Goal: Task Accomplishment & Management: Use online tool/utility

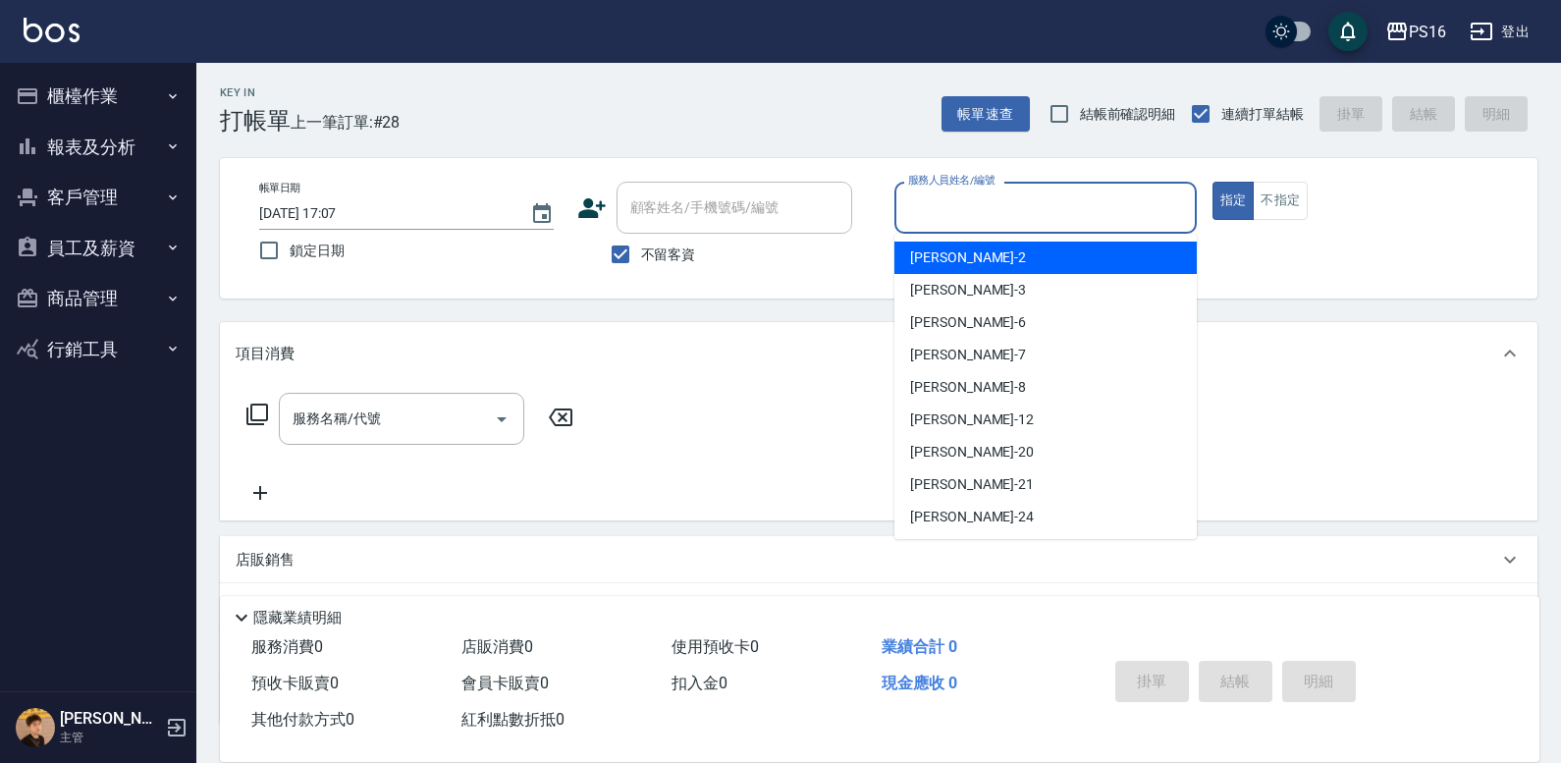
click at [924, 201] on input "服務人員姓名/編號" at bounding box center [1045, 208] width 285 height 34
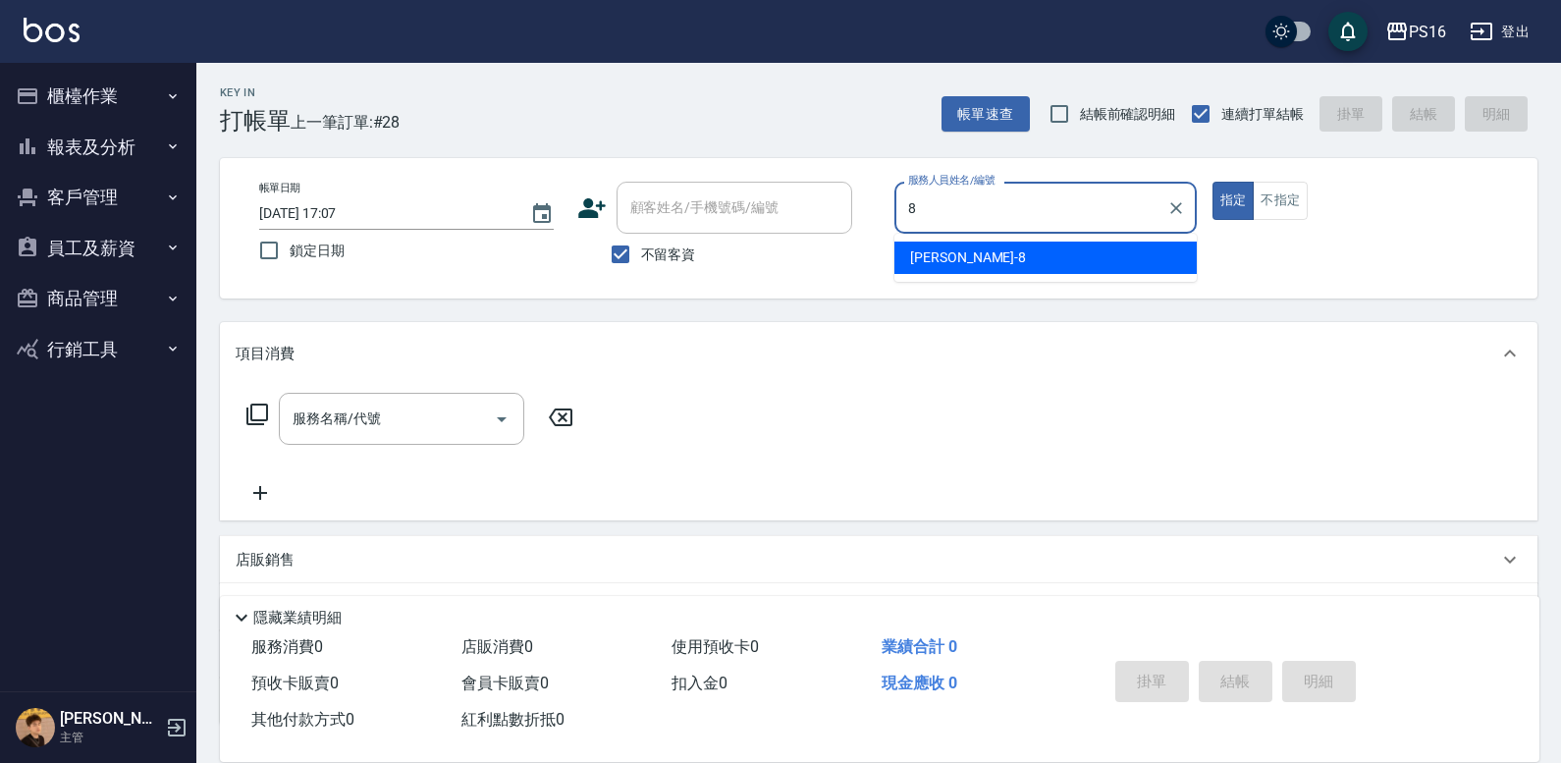
type input "簡君文-8"
type button "true"
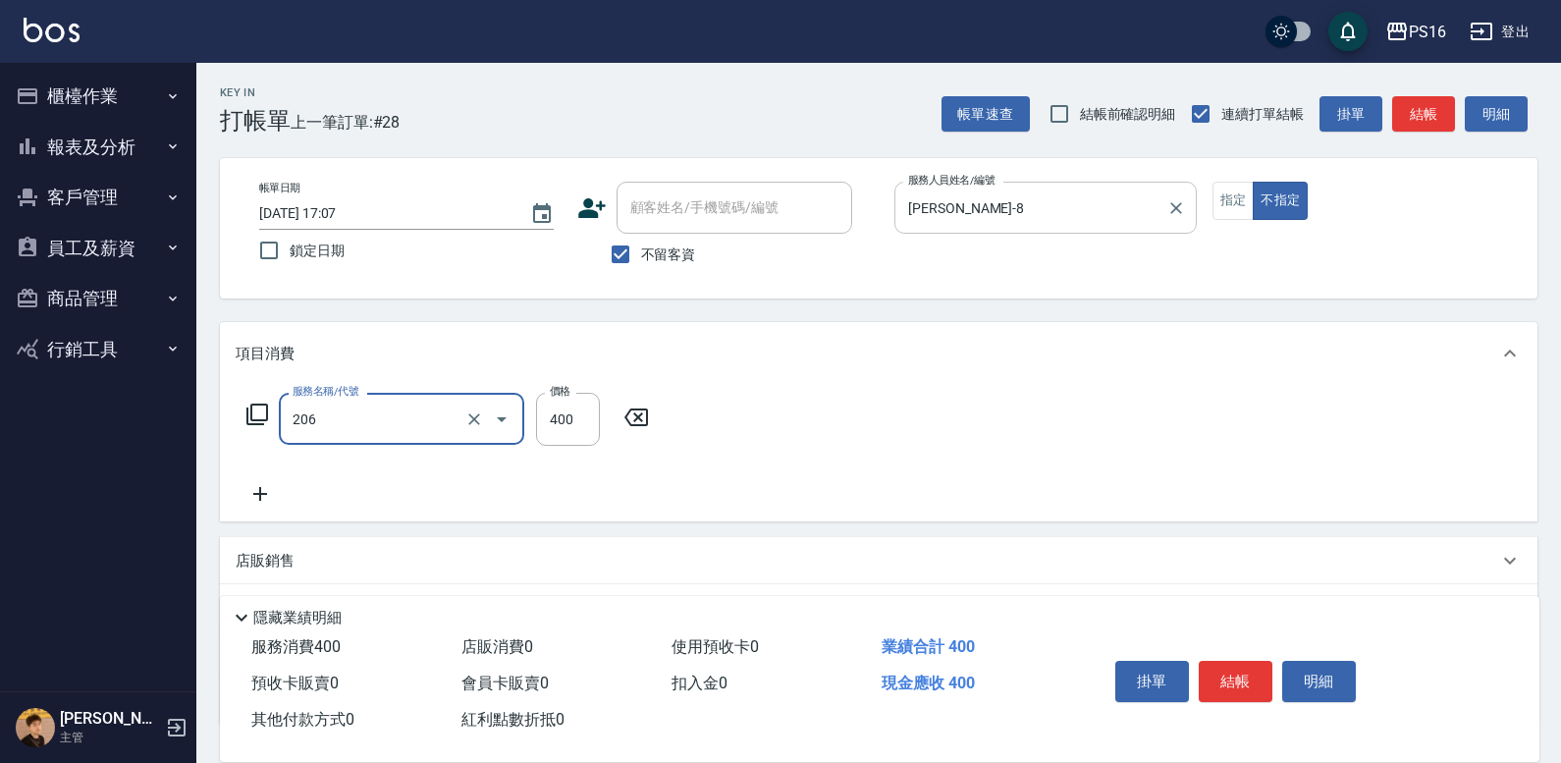
type input "健康洗(206)"
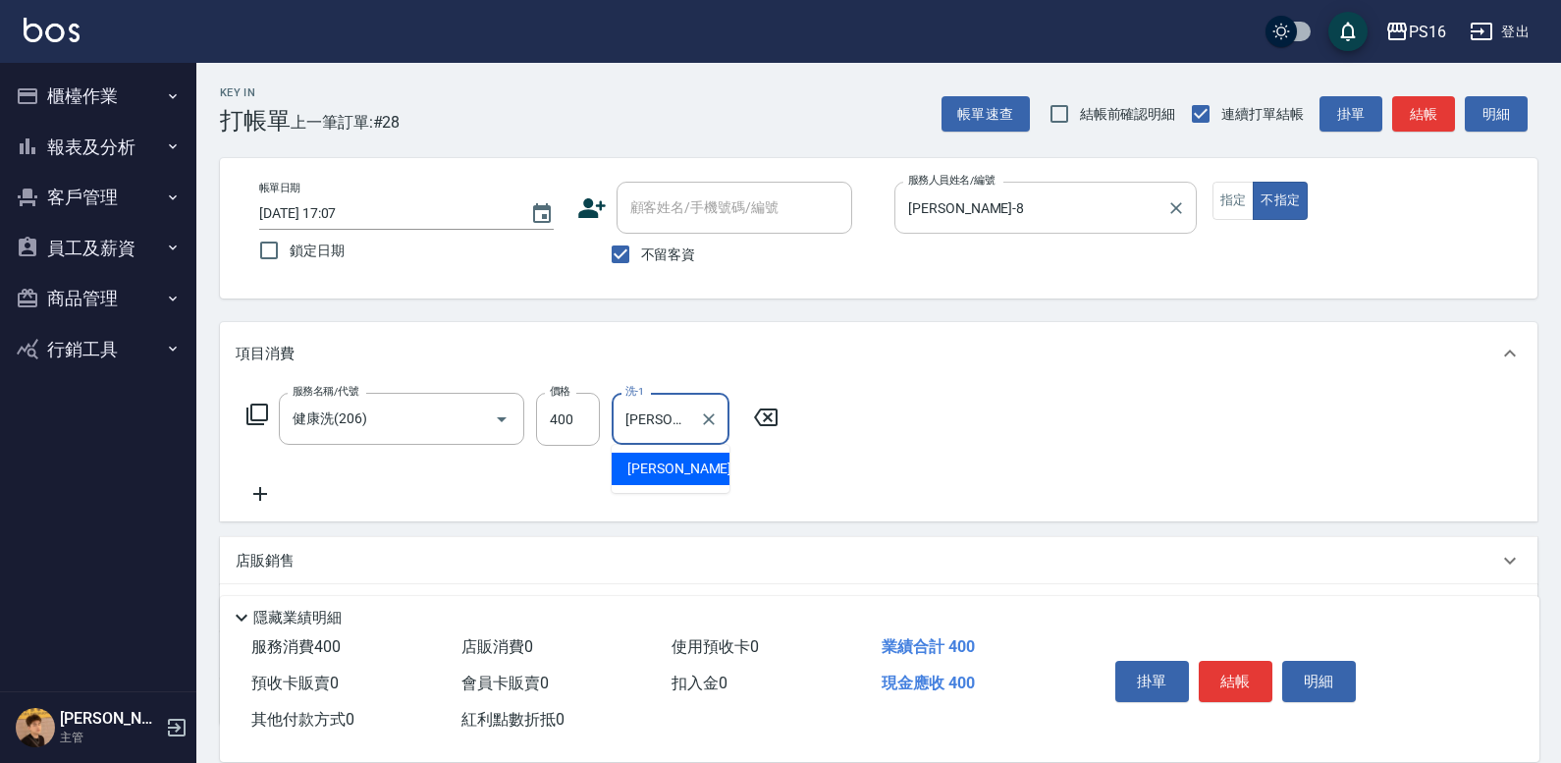
type input "林裕芳-21"
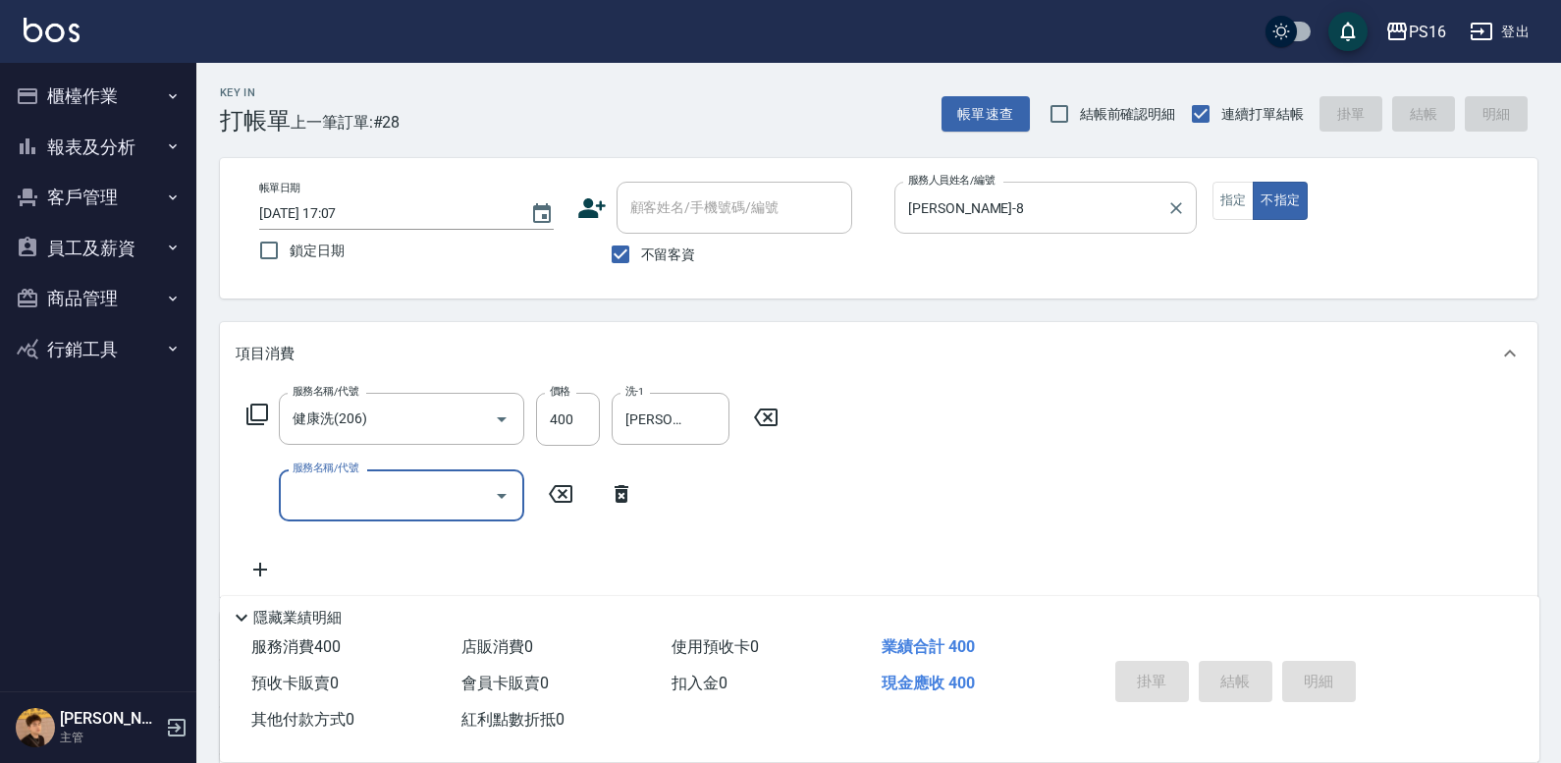
type input "2025/10/06 17:41"
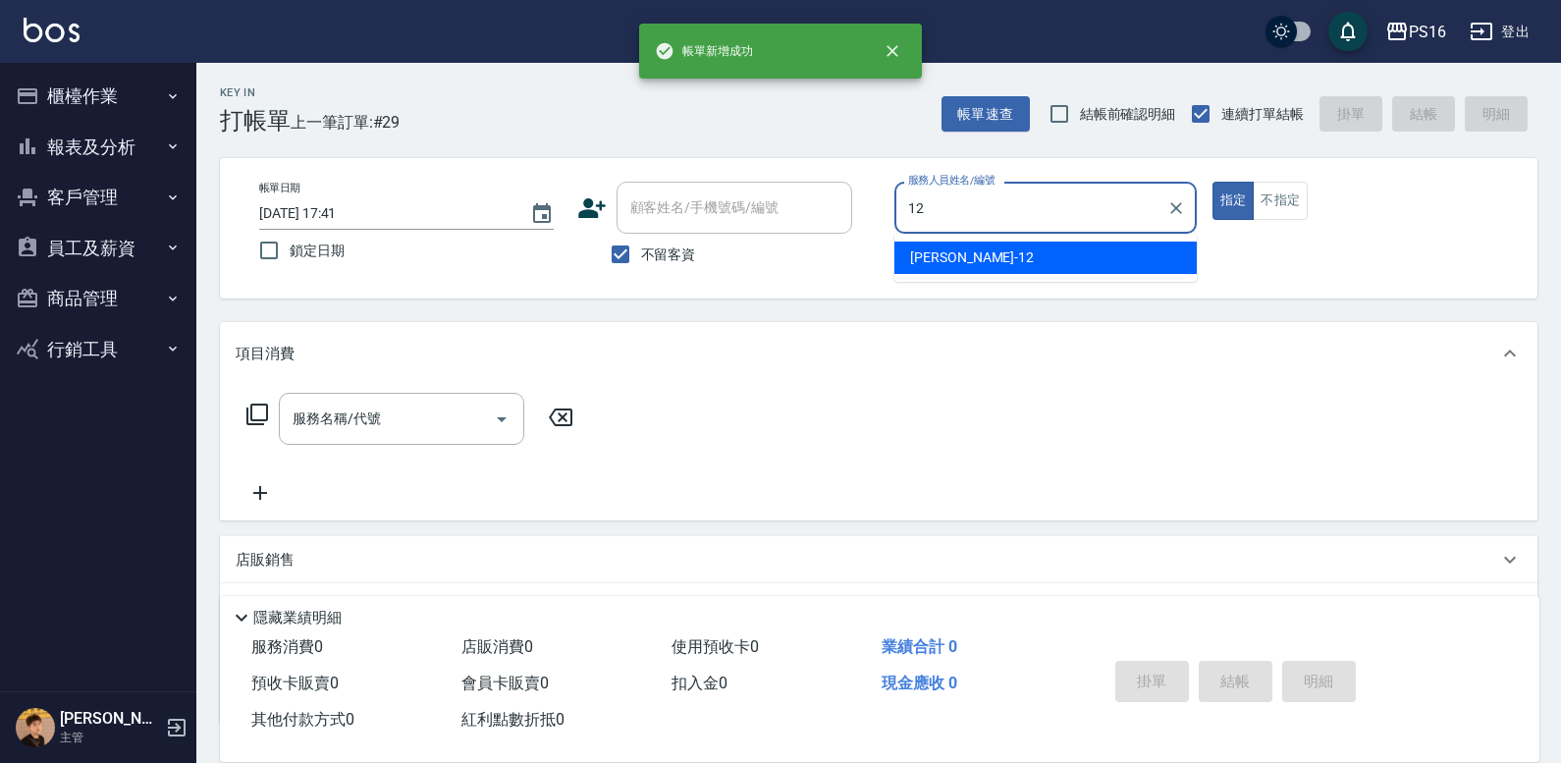
type input "林俞萱-12"
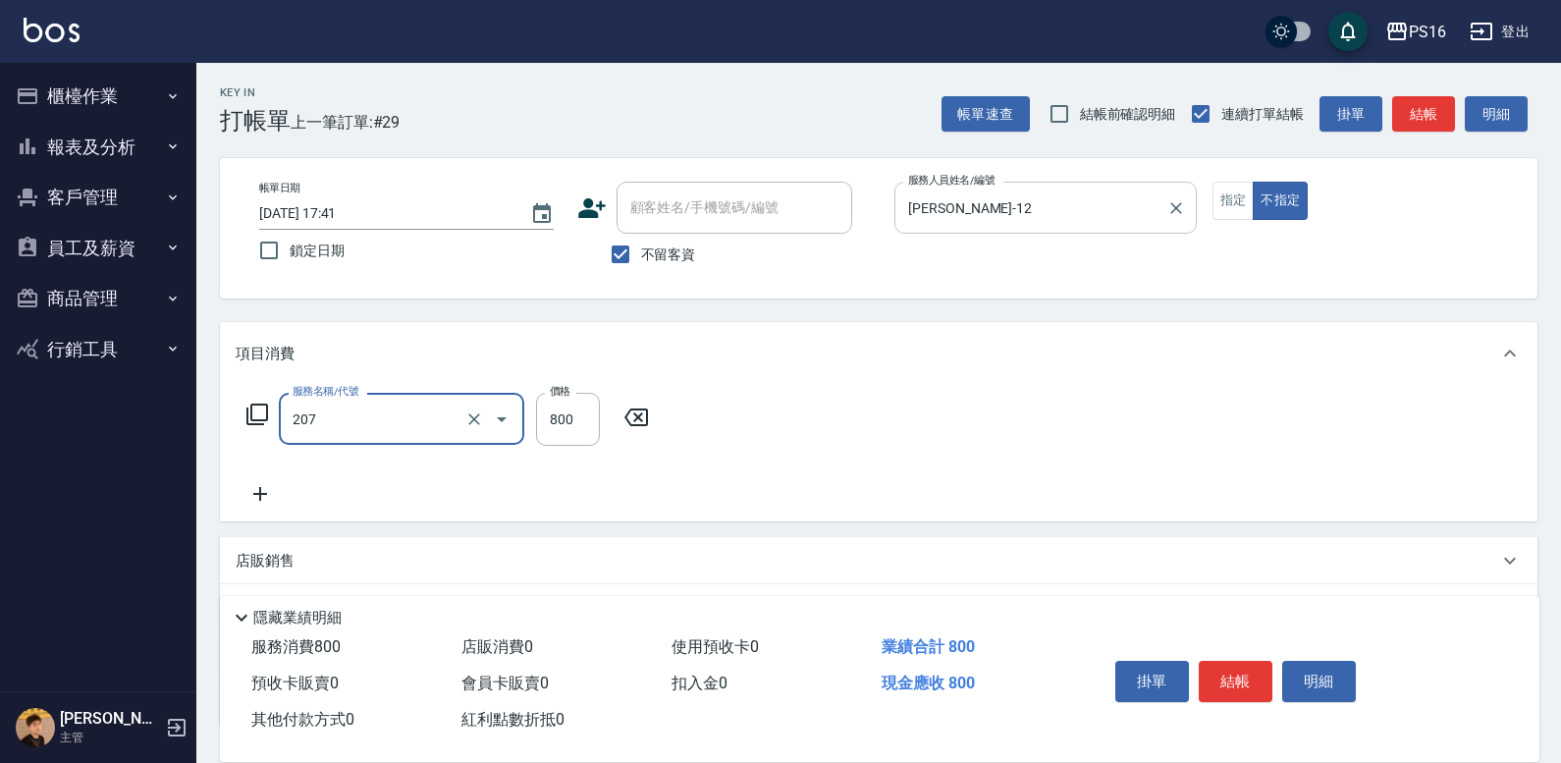
type input "清潔洗(207)"
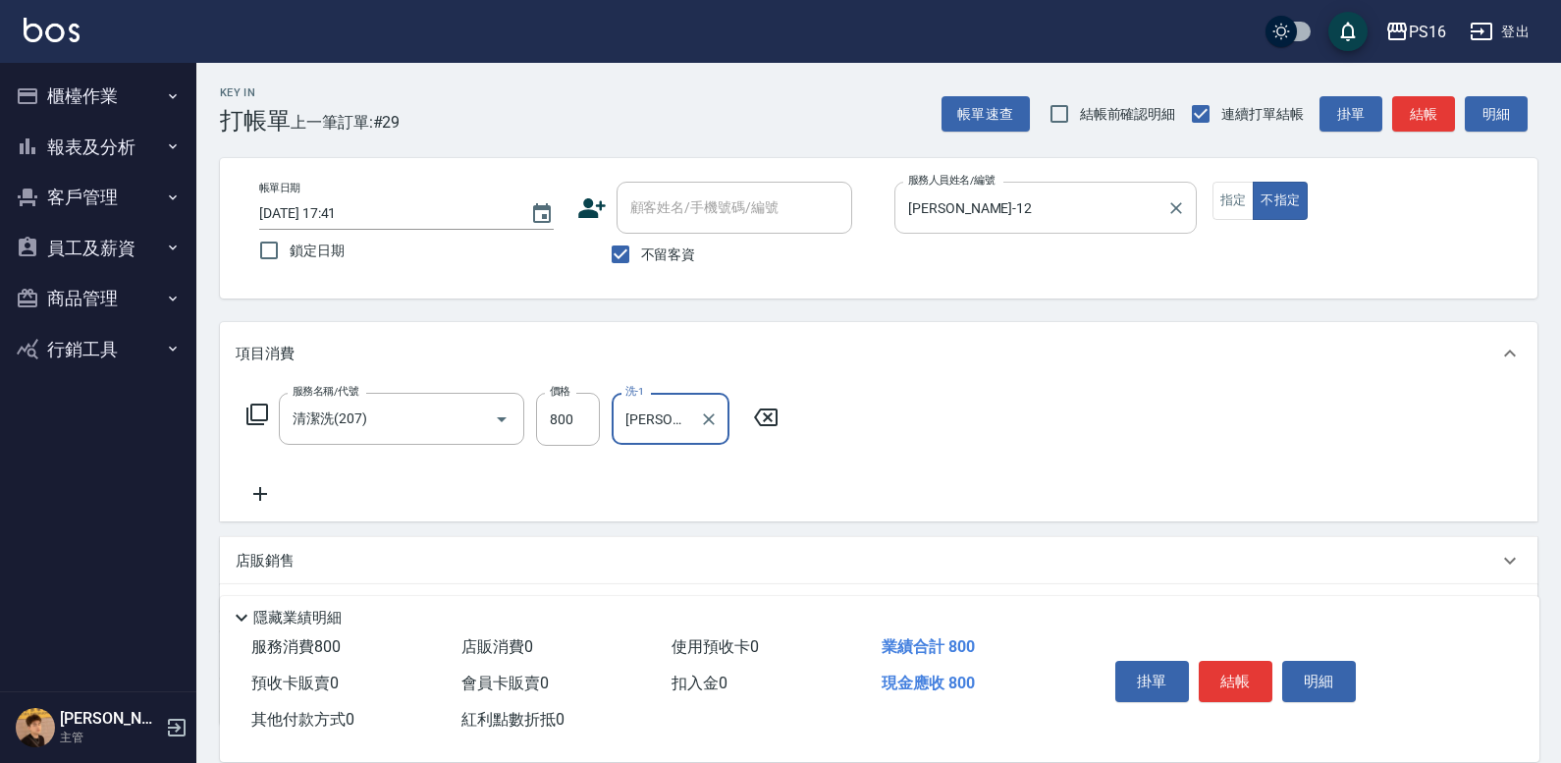
type input "黃姿庭-20"
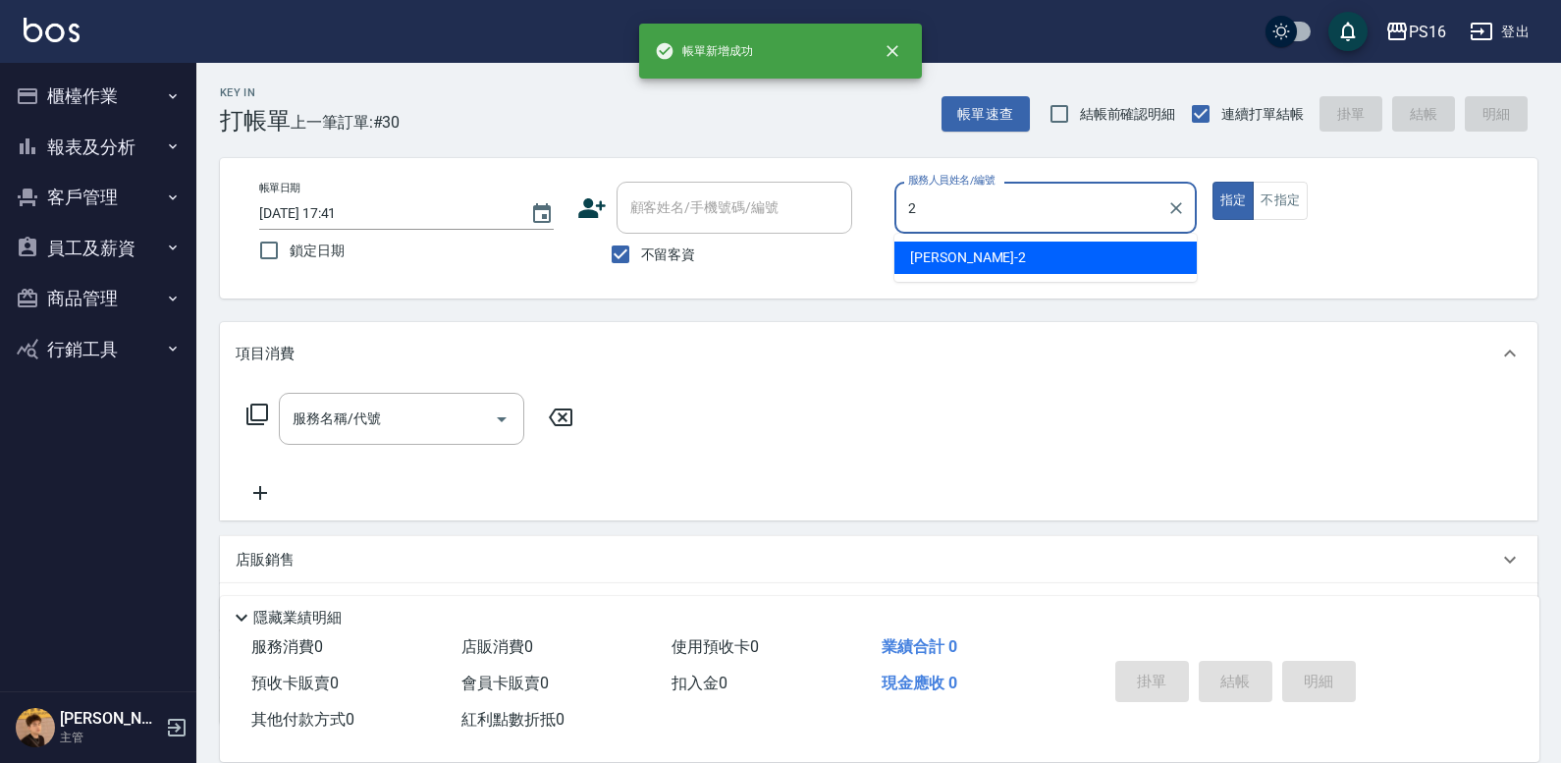
type input "張華涵-2"
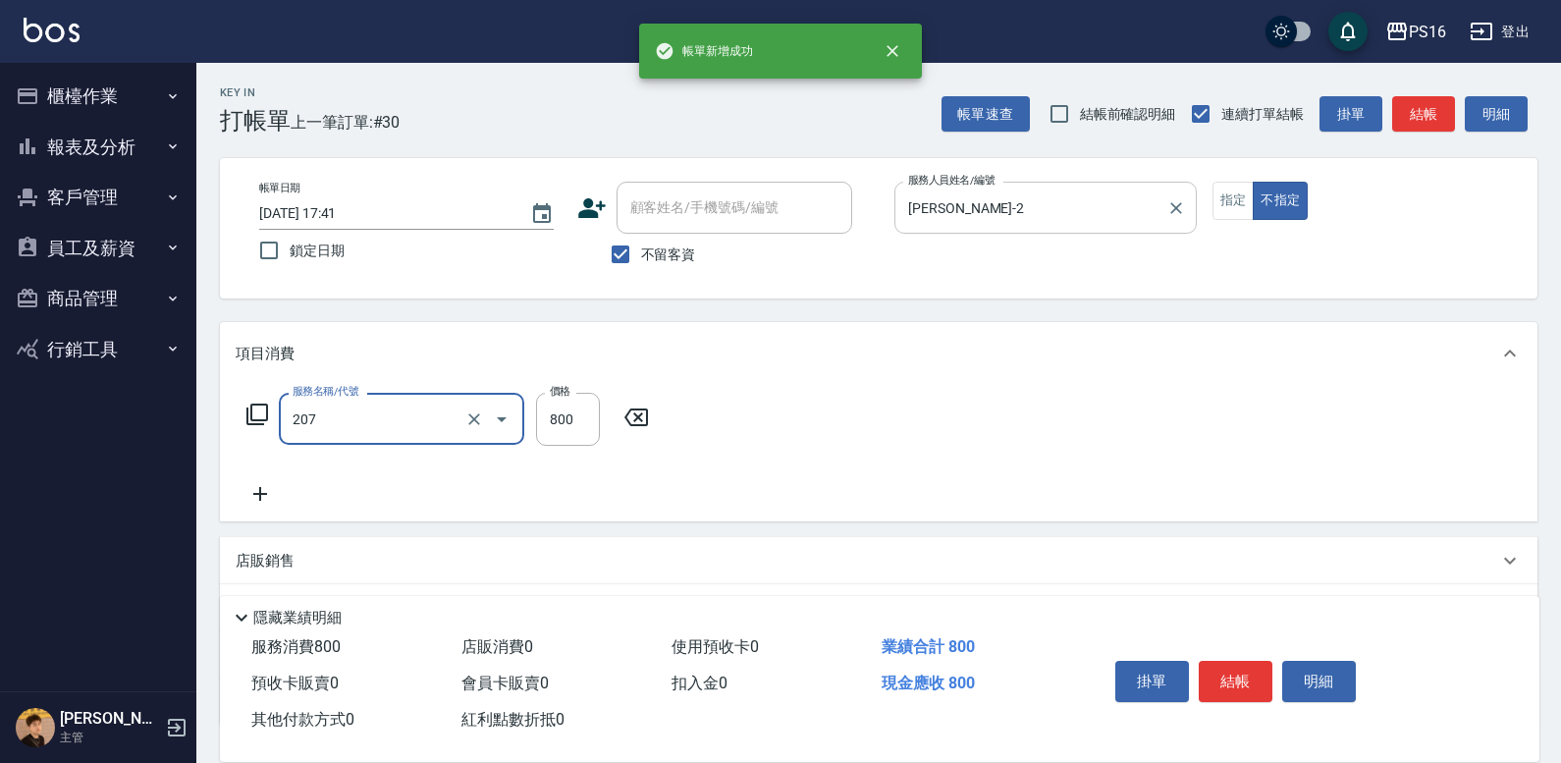
type input "清潔洗(207)"
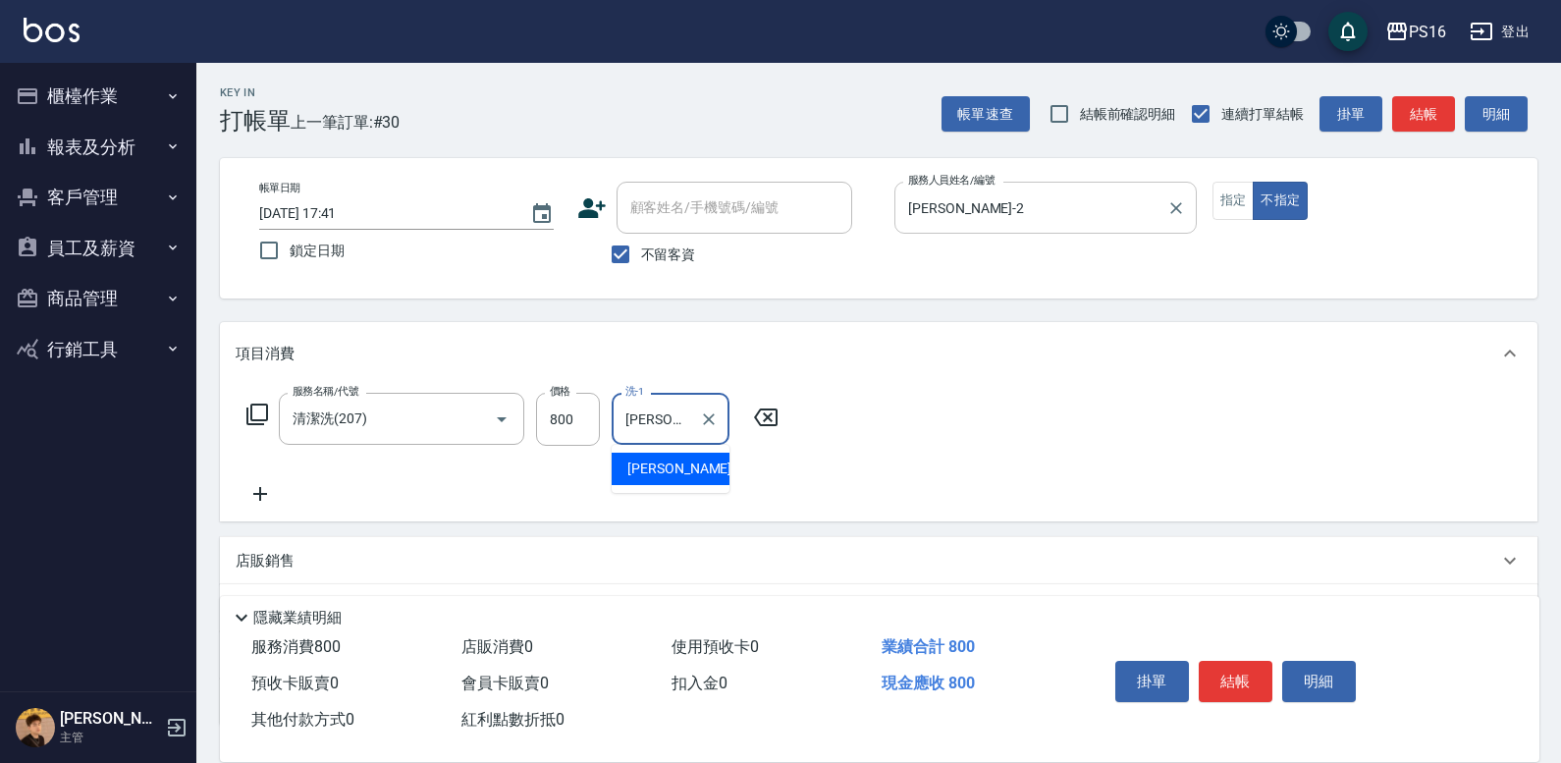
type input "林裕芳-21"
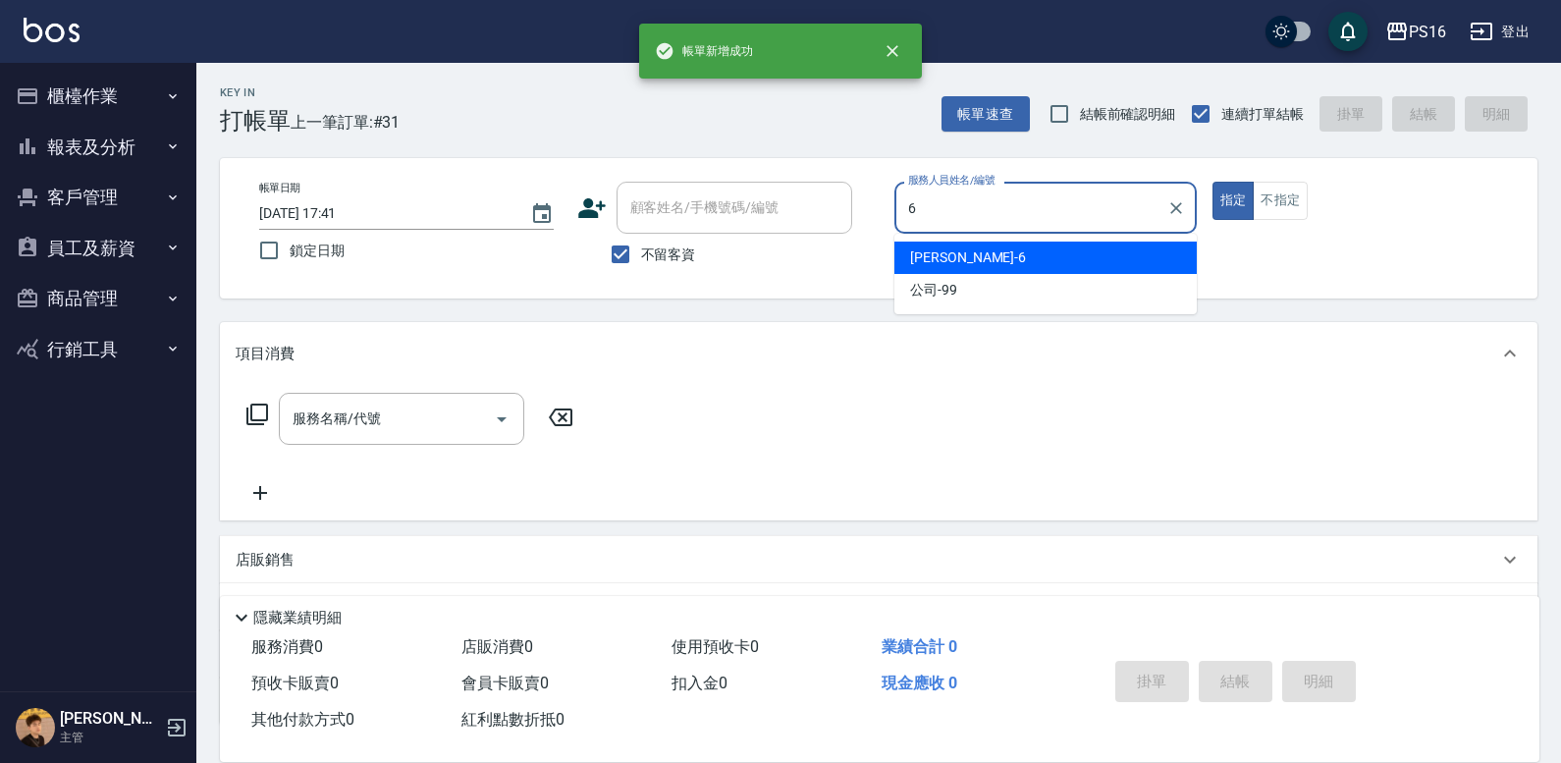
type input "吳俊樺-6"
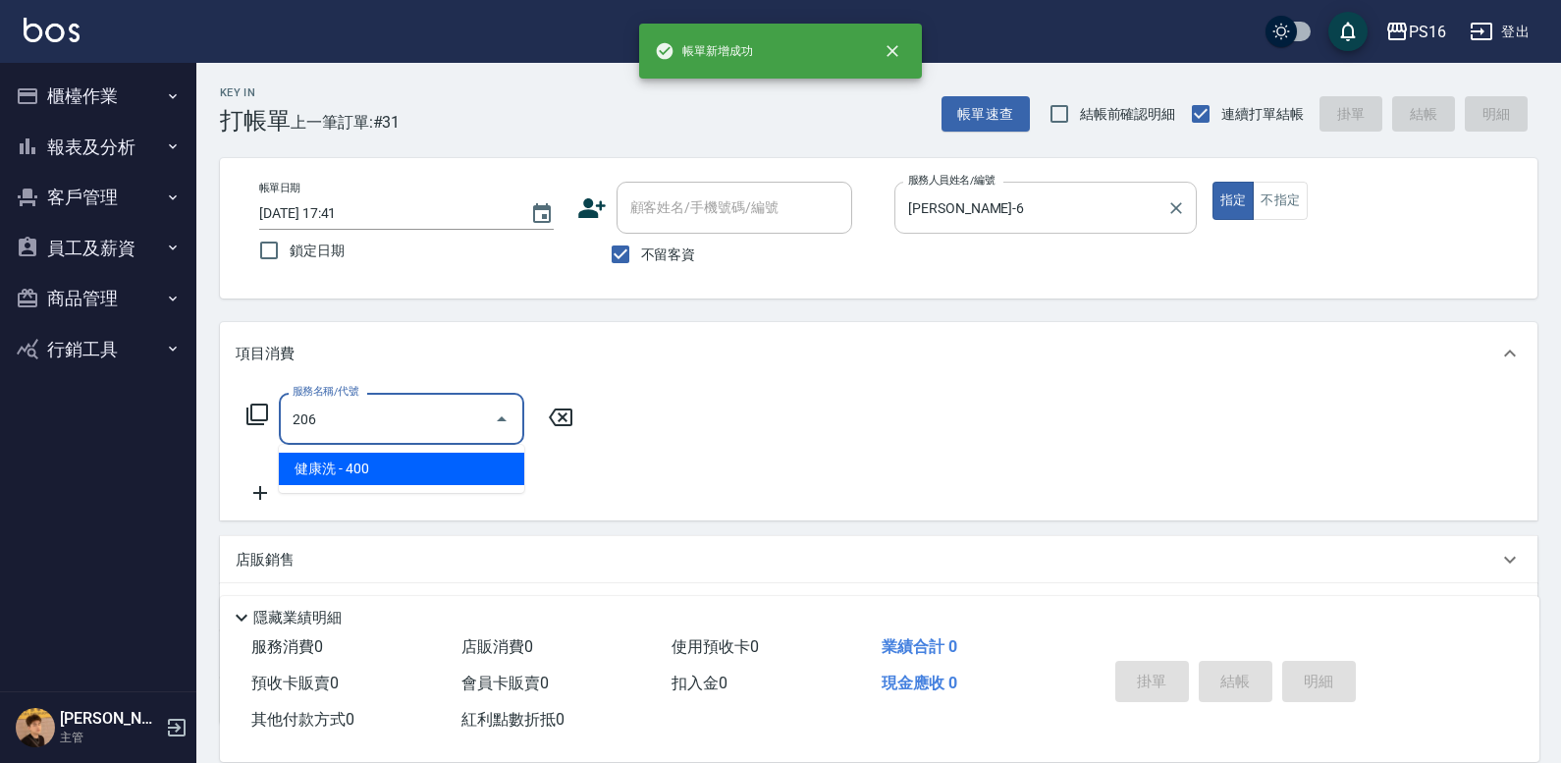
type input "健康洗(206)"
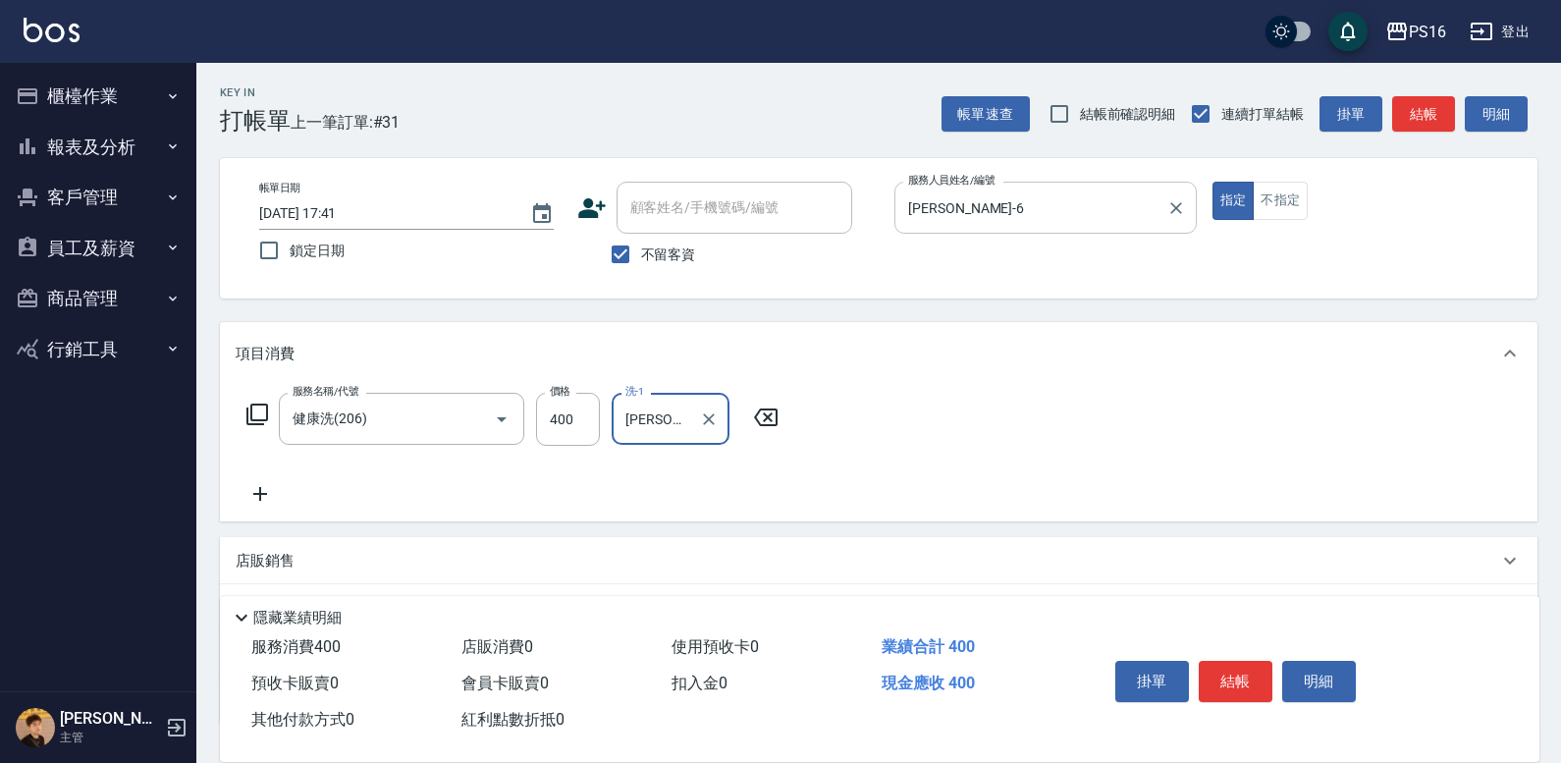
type input "吳梅倩-28"
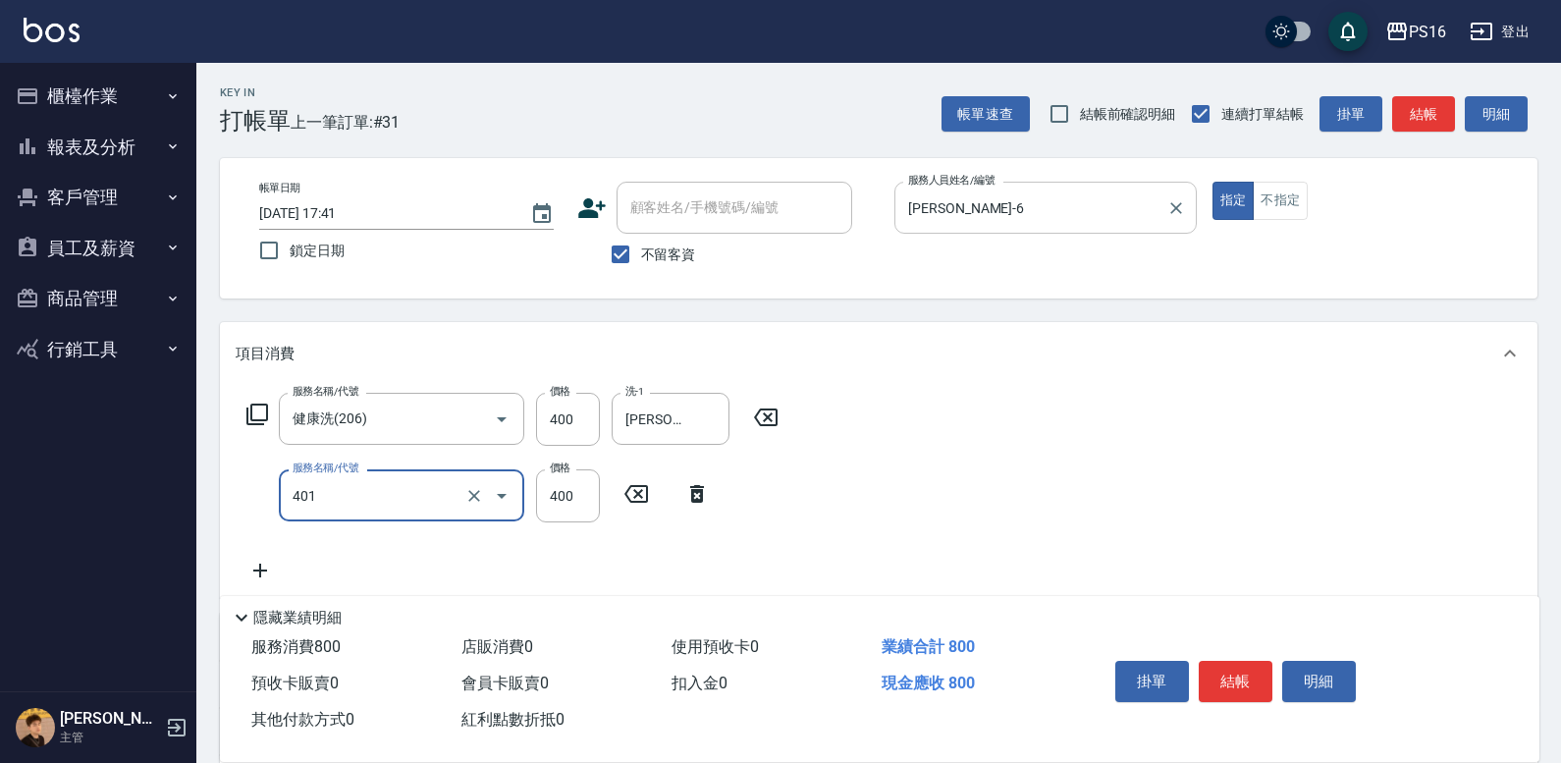
type input "剪髮(401)"
type input "150"
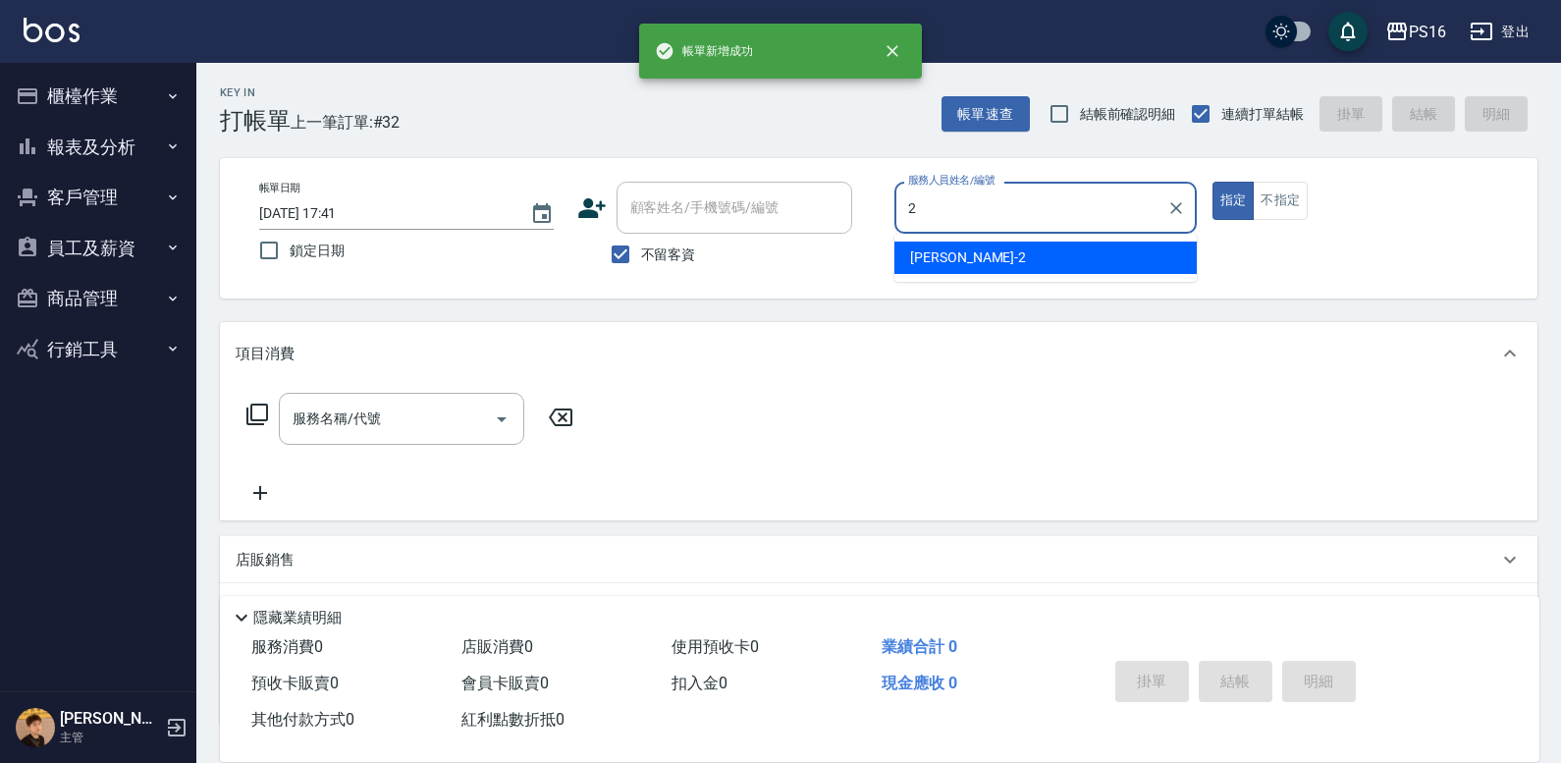
type input "張華涵-2"
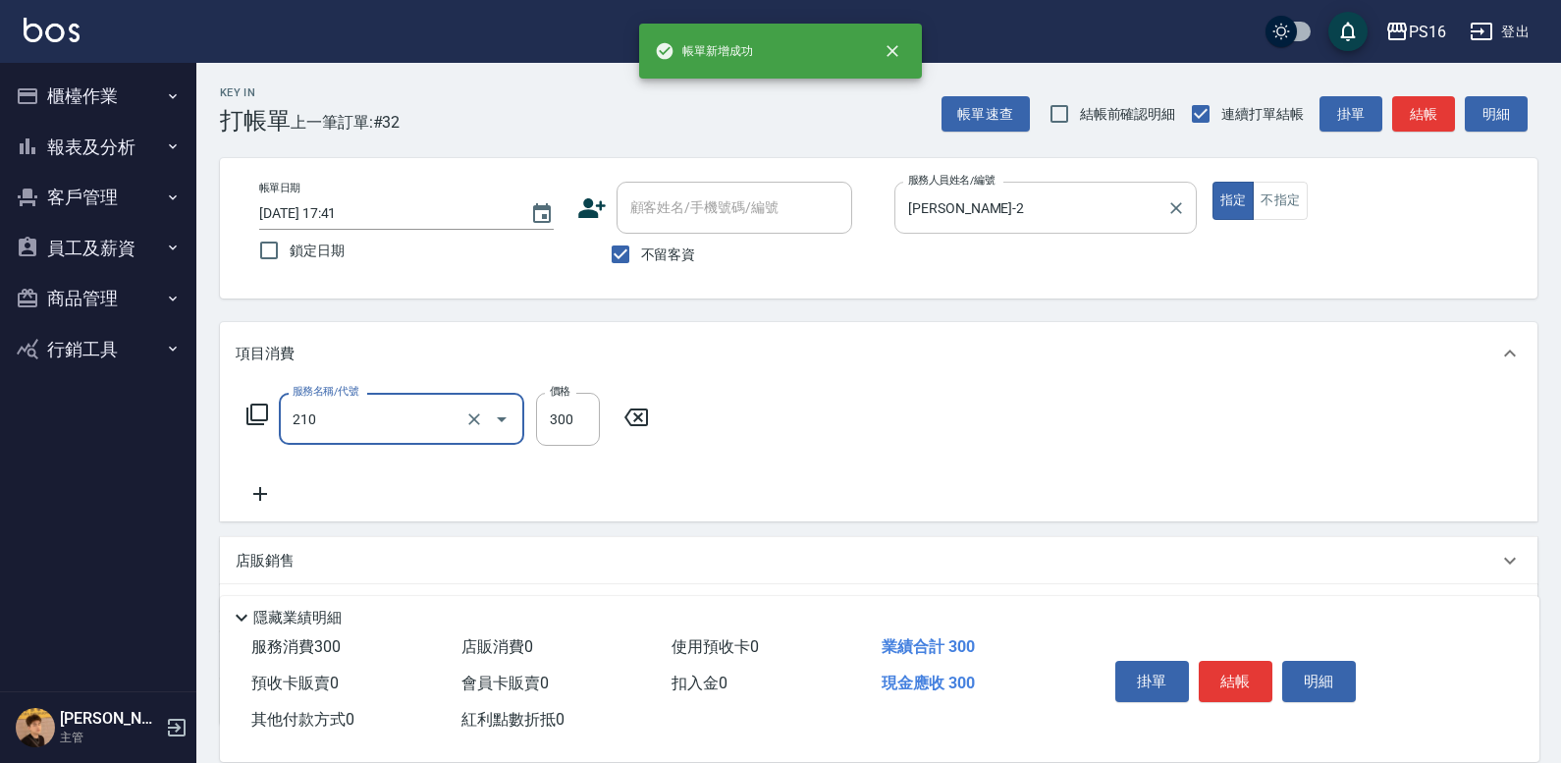
type input "歐娜洗髮精(210)"
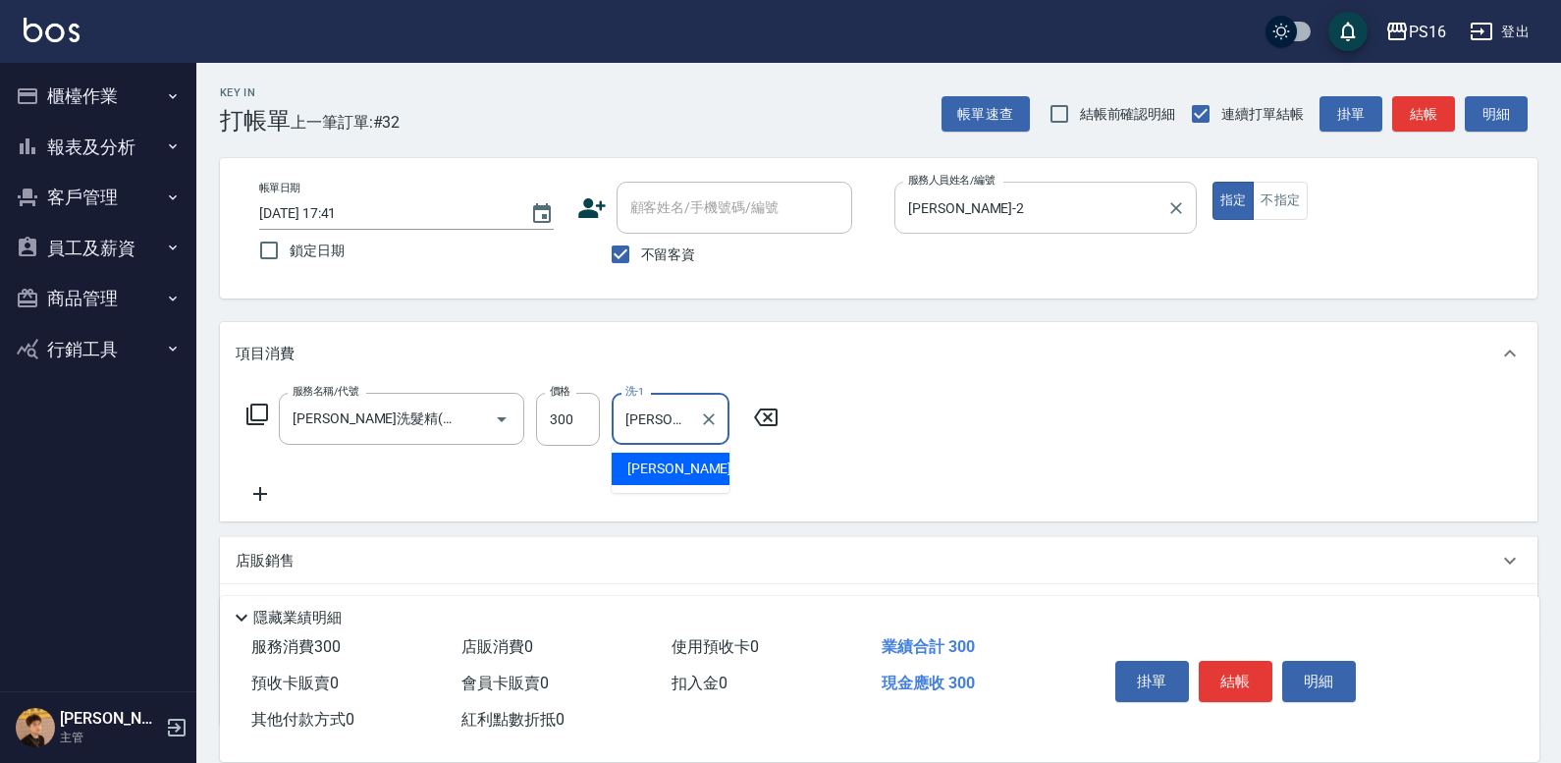
type input "張華涵-2"
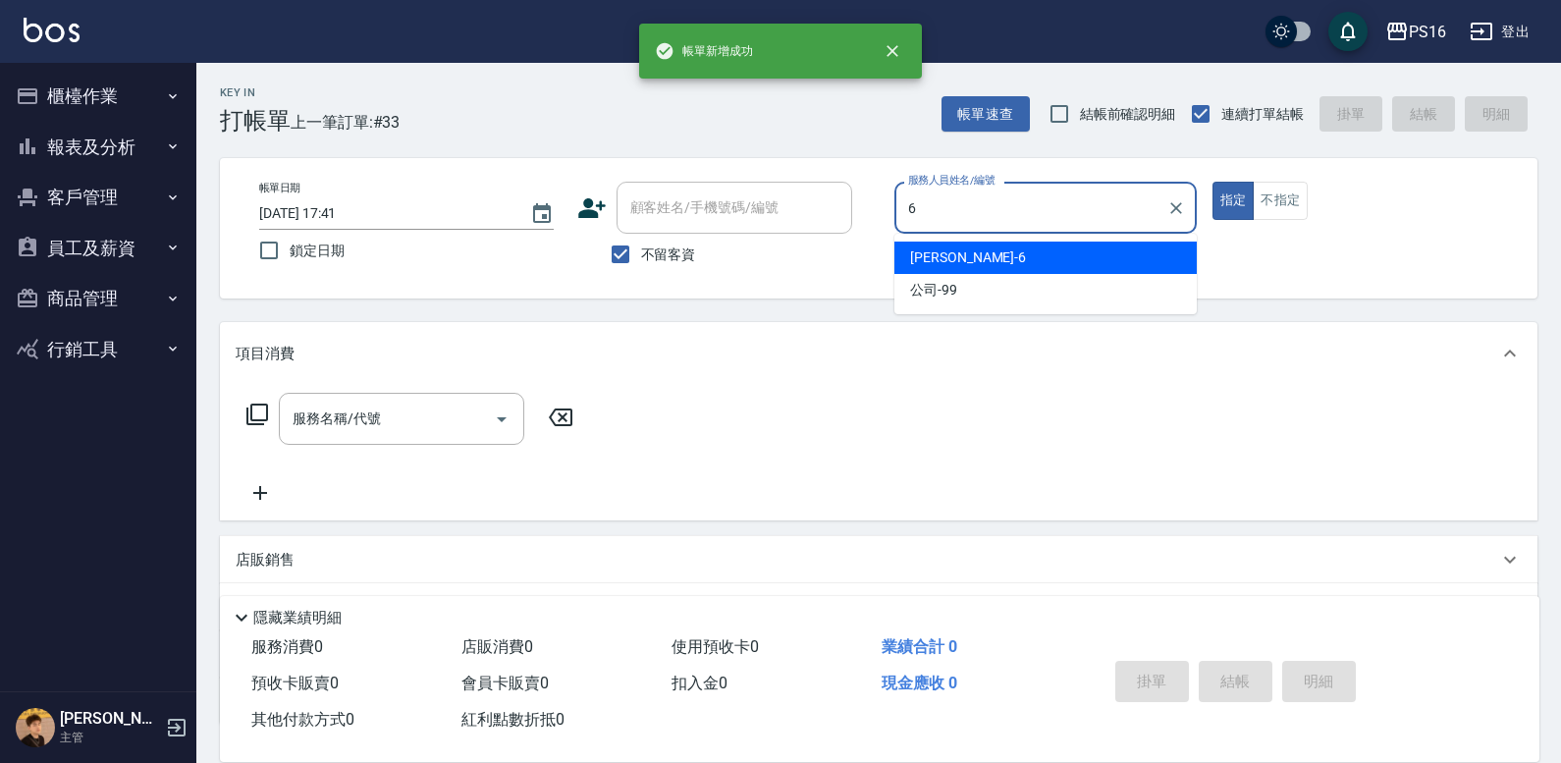
type input "吳俊樺-6"
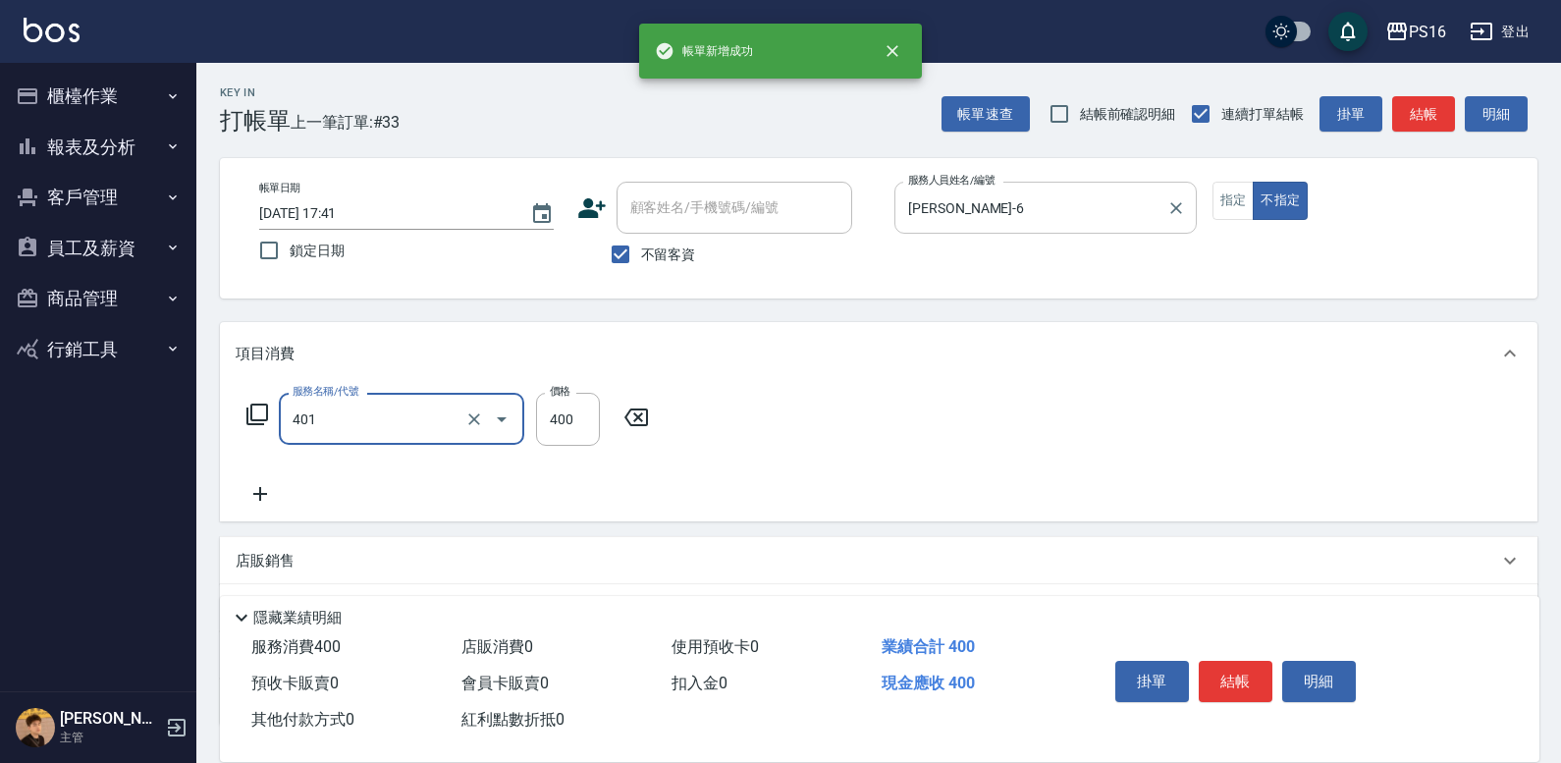
type input "剪髮(401)"
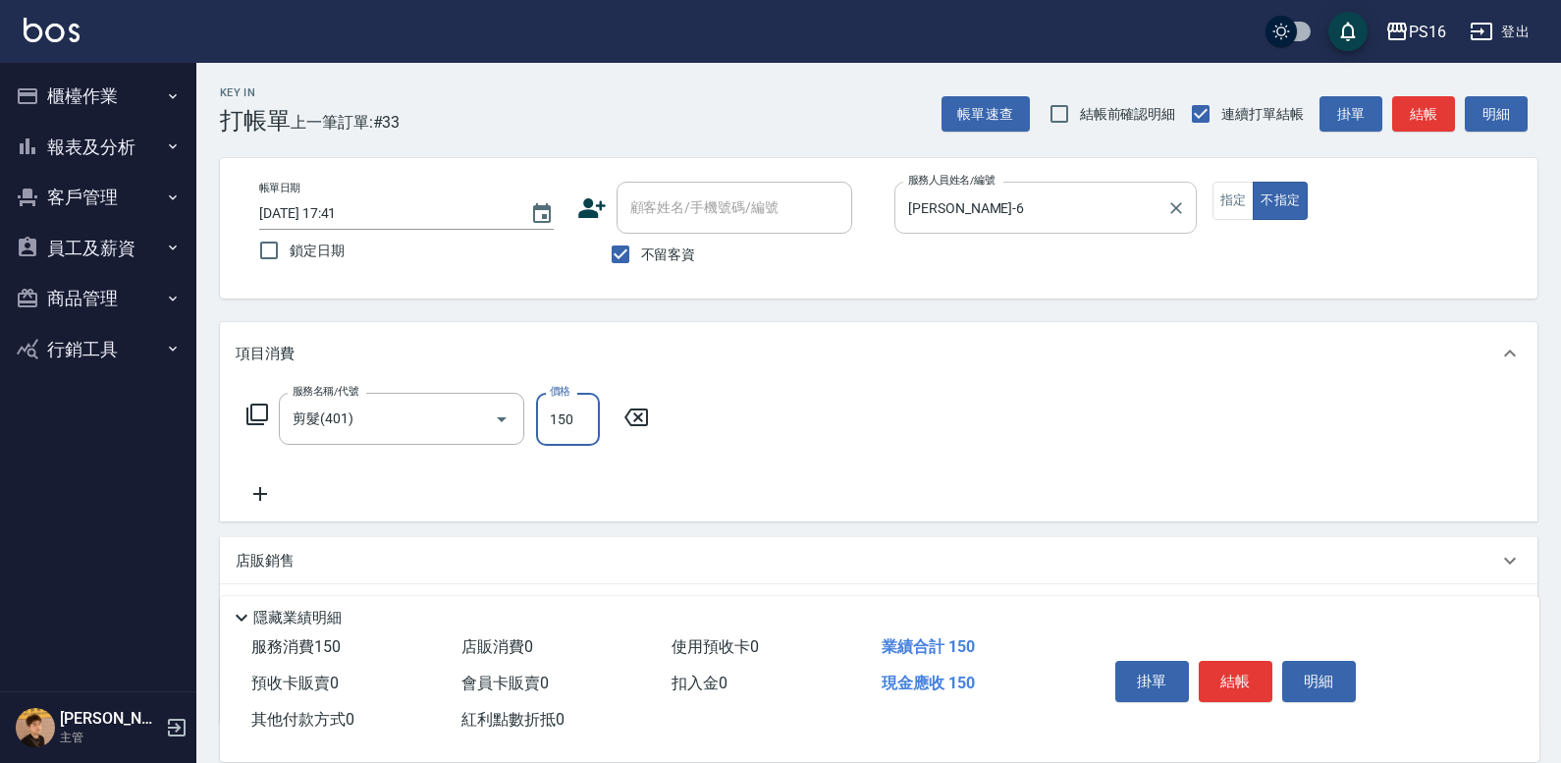
type input "150"
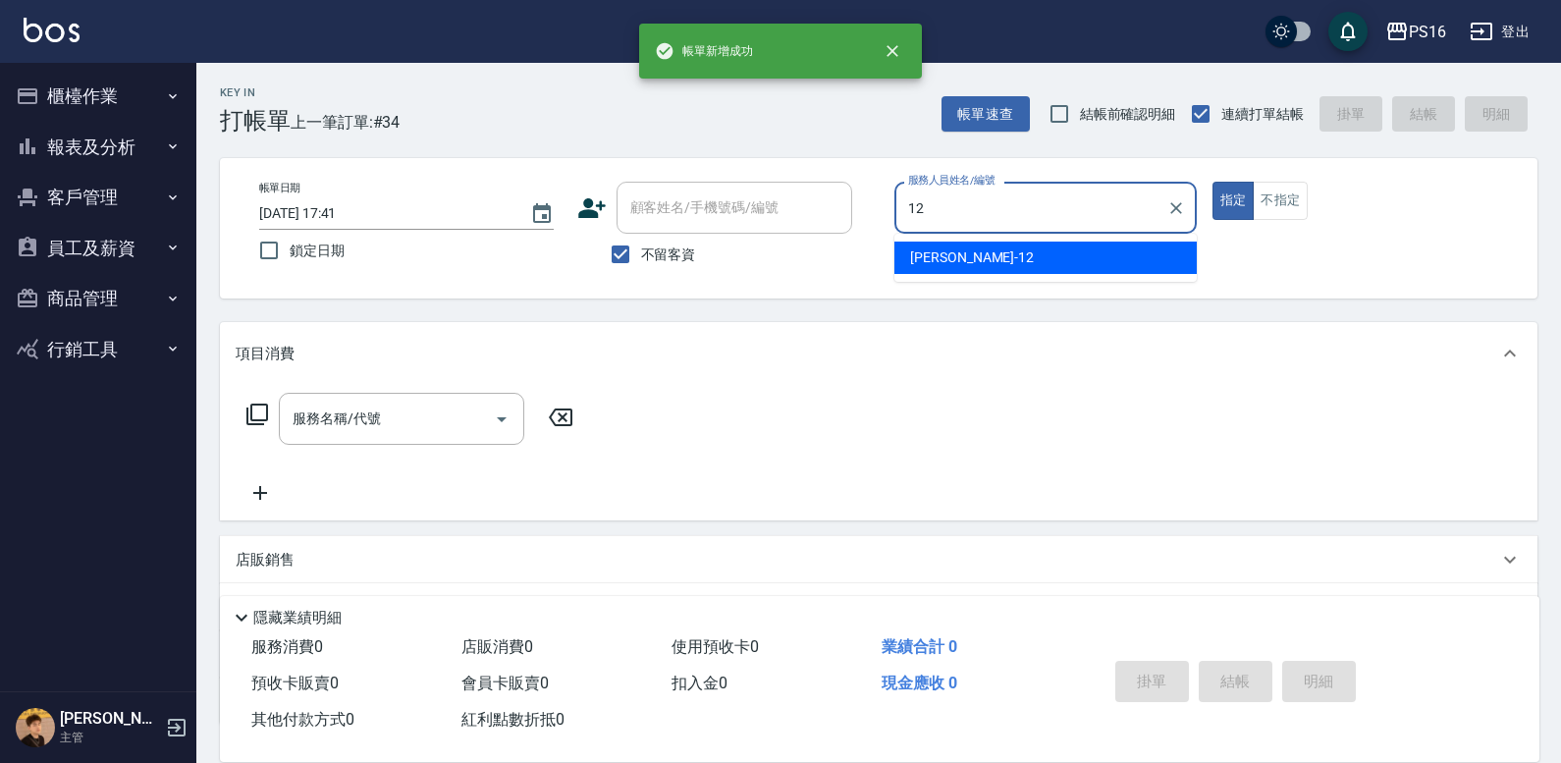
type input "林俞萱-12"
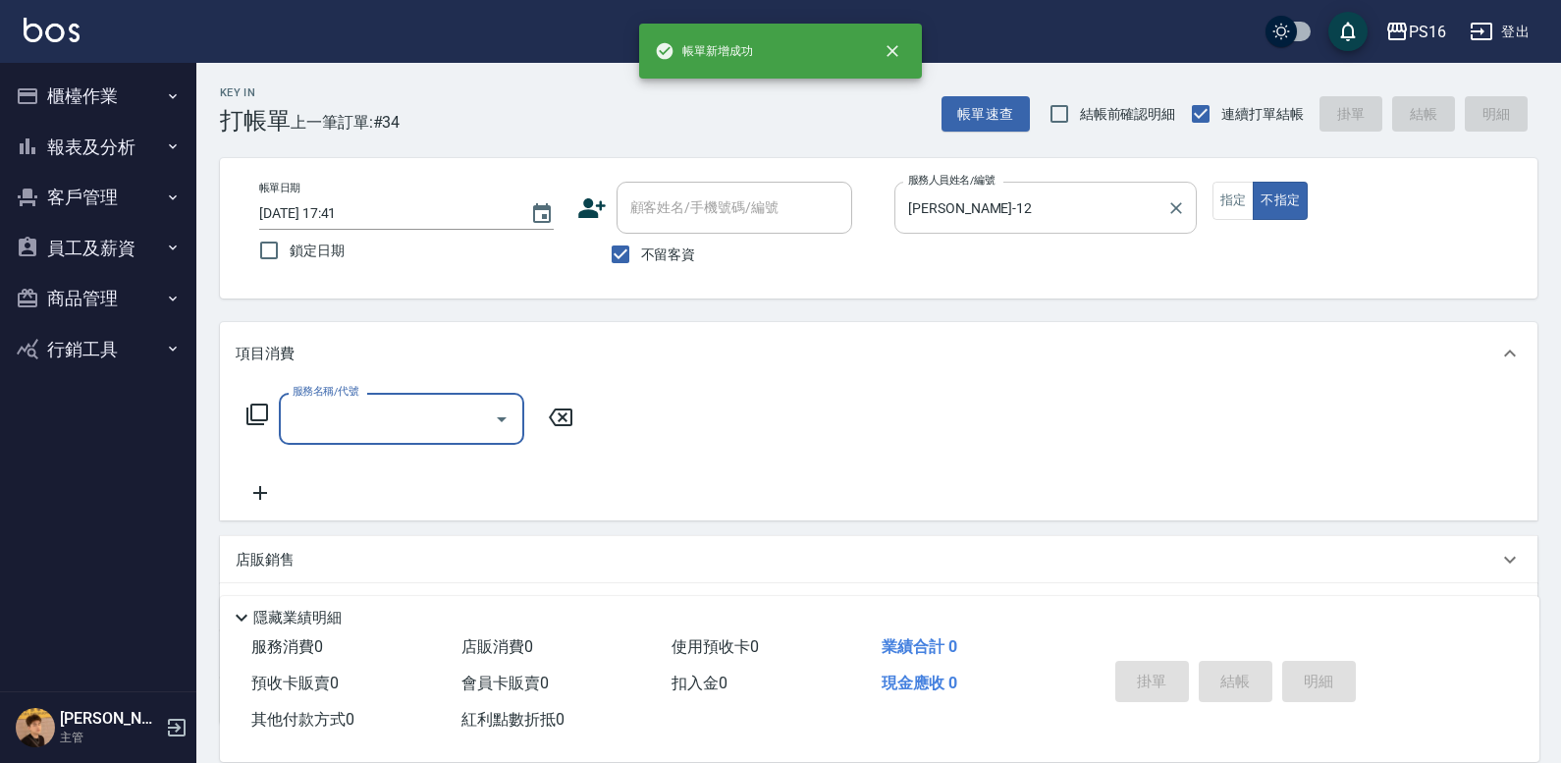
type input "2"
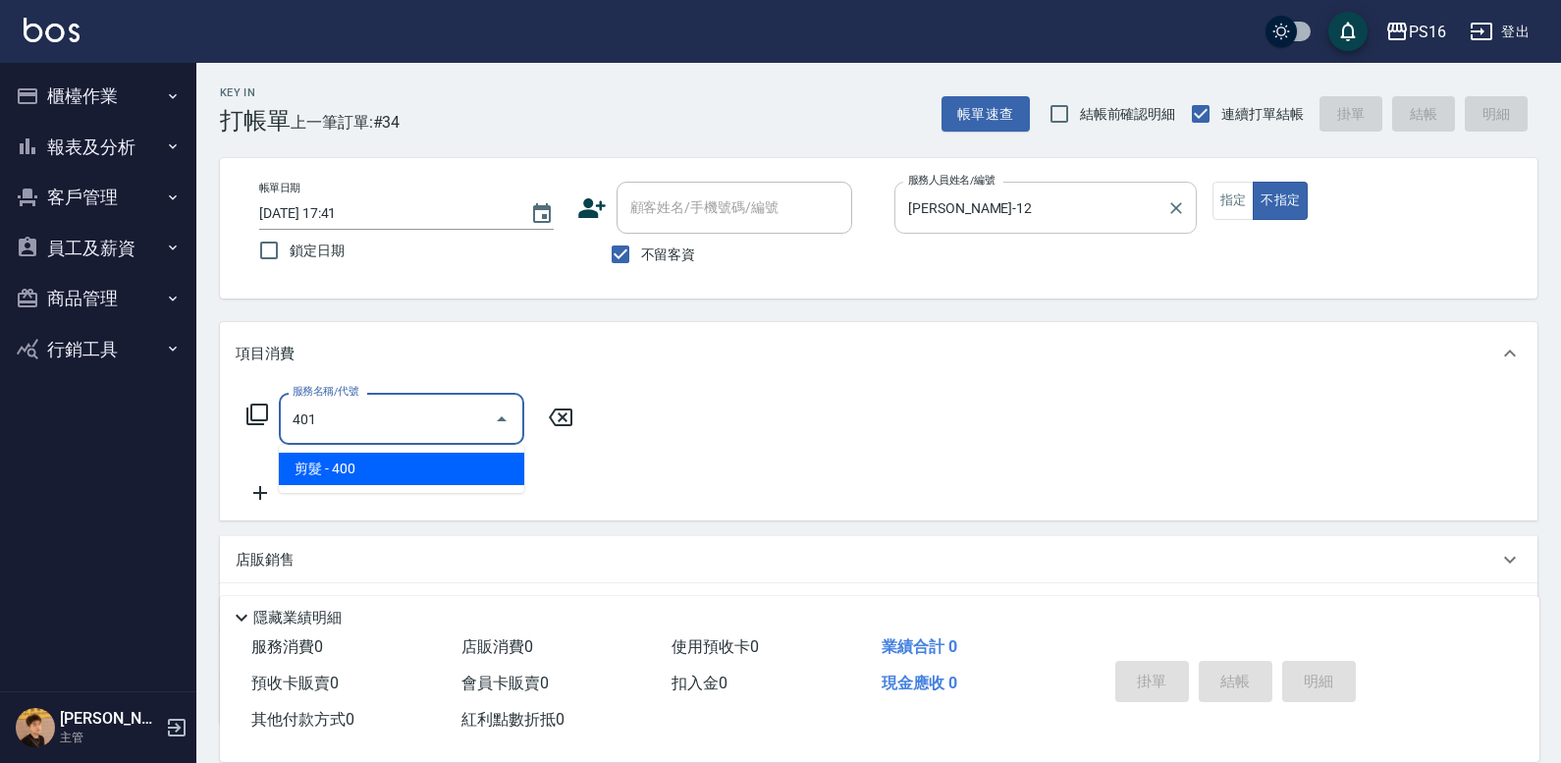
type input "剪髮(401)"
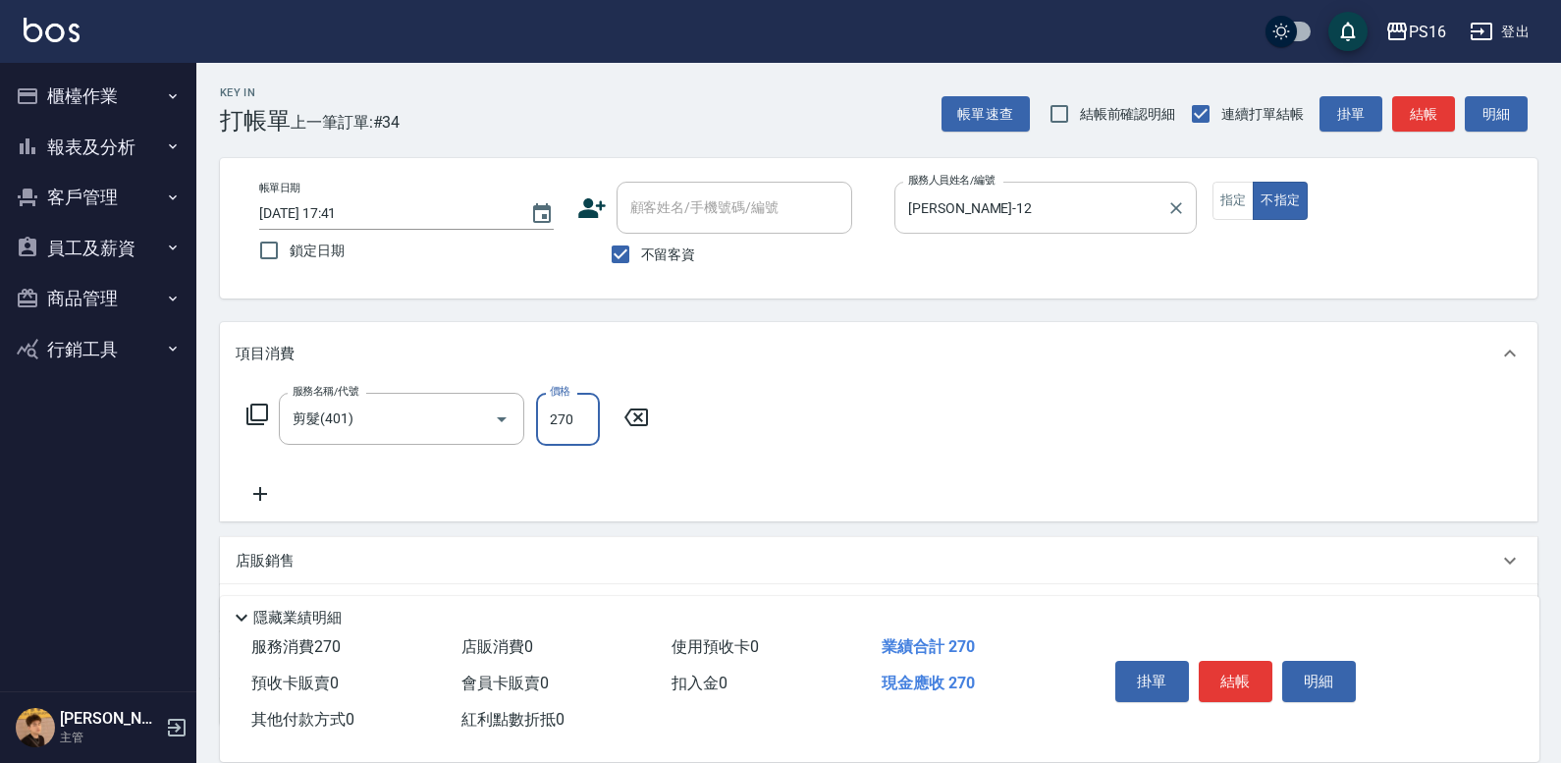
type input "270"
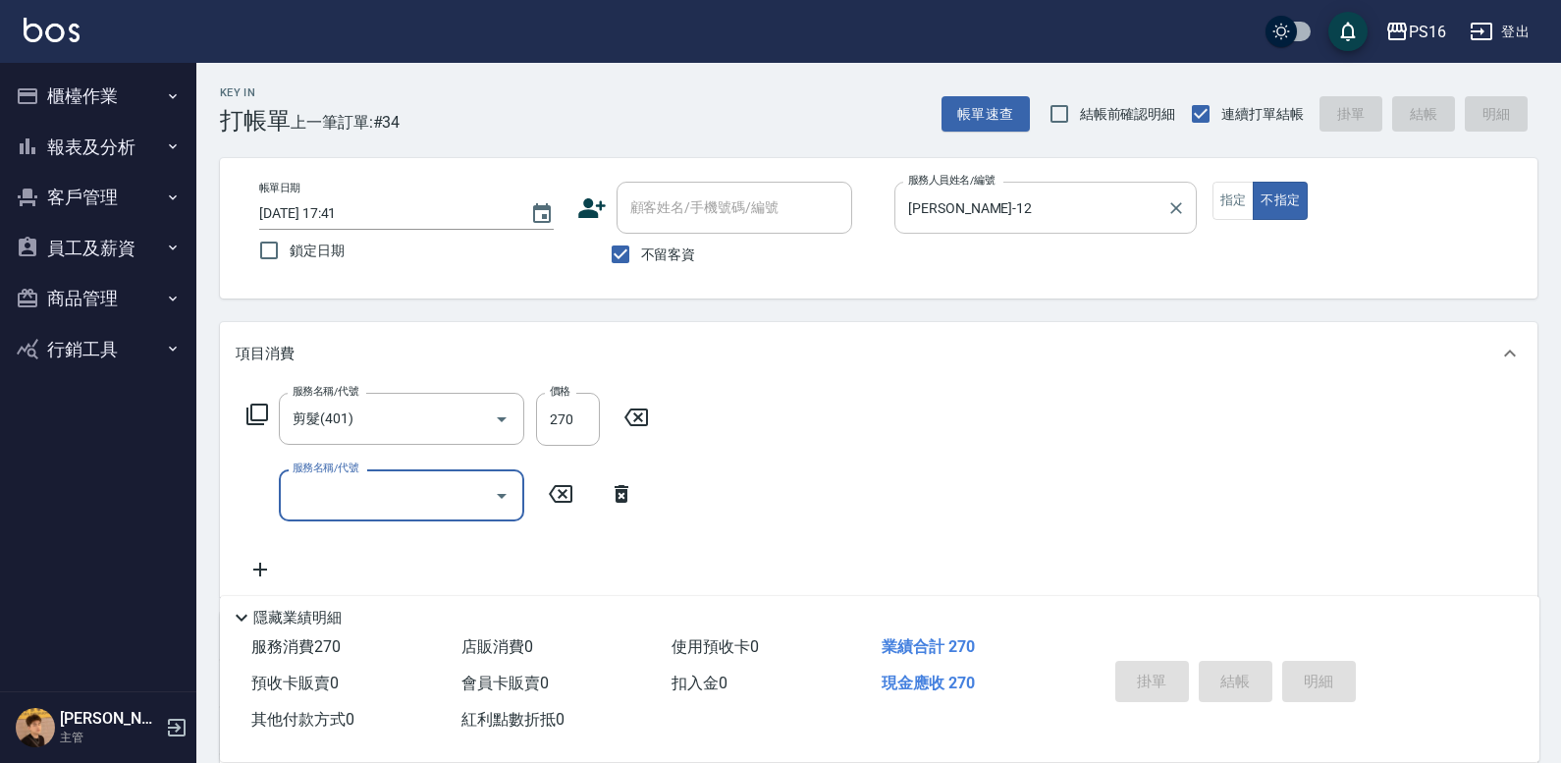
type input "2025/10/06 17:42"
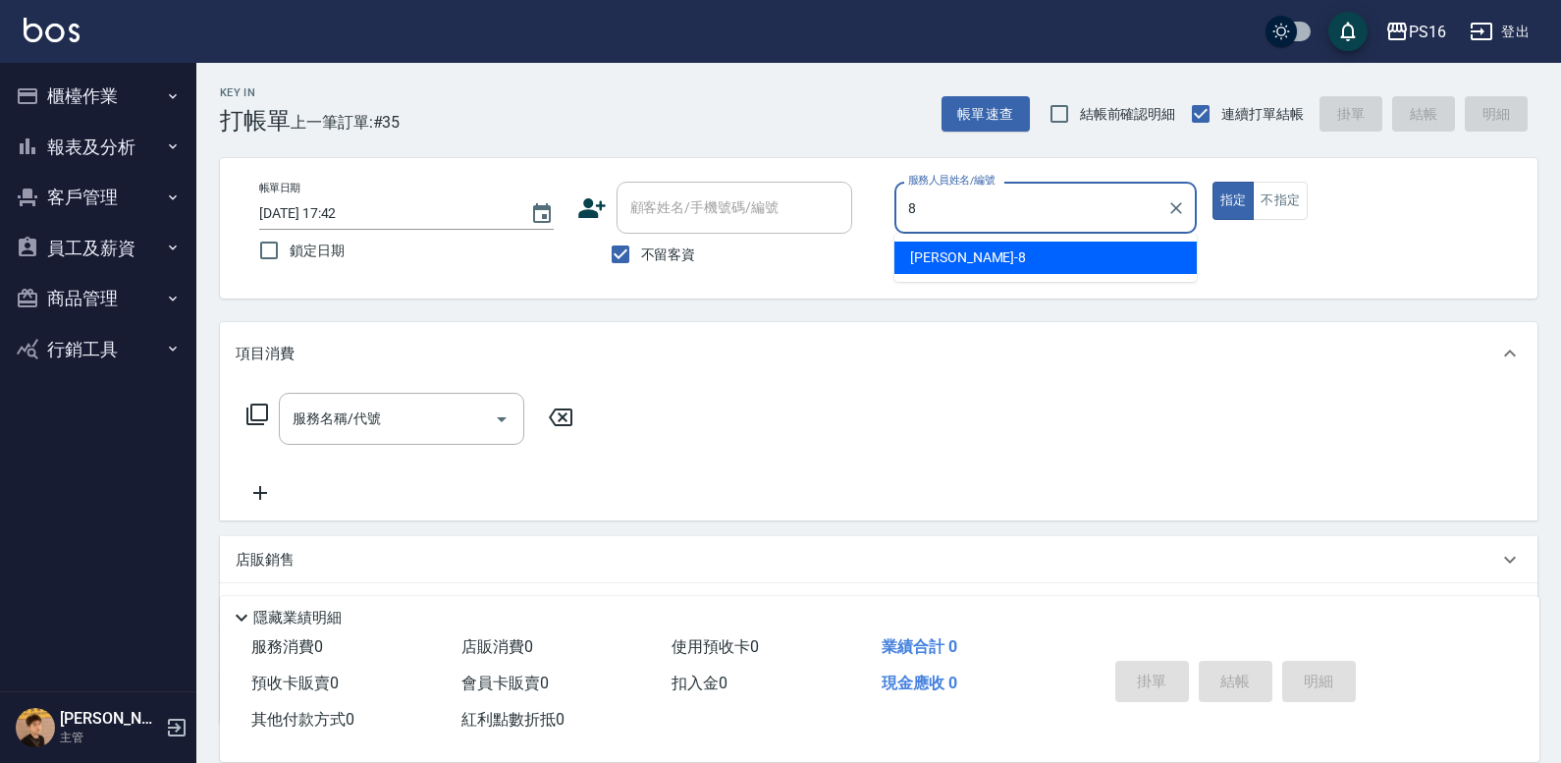
type input "簡君文-8"
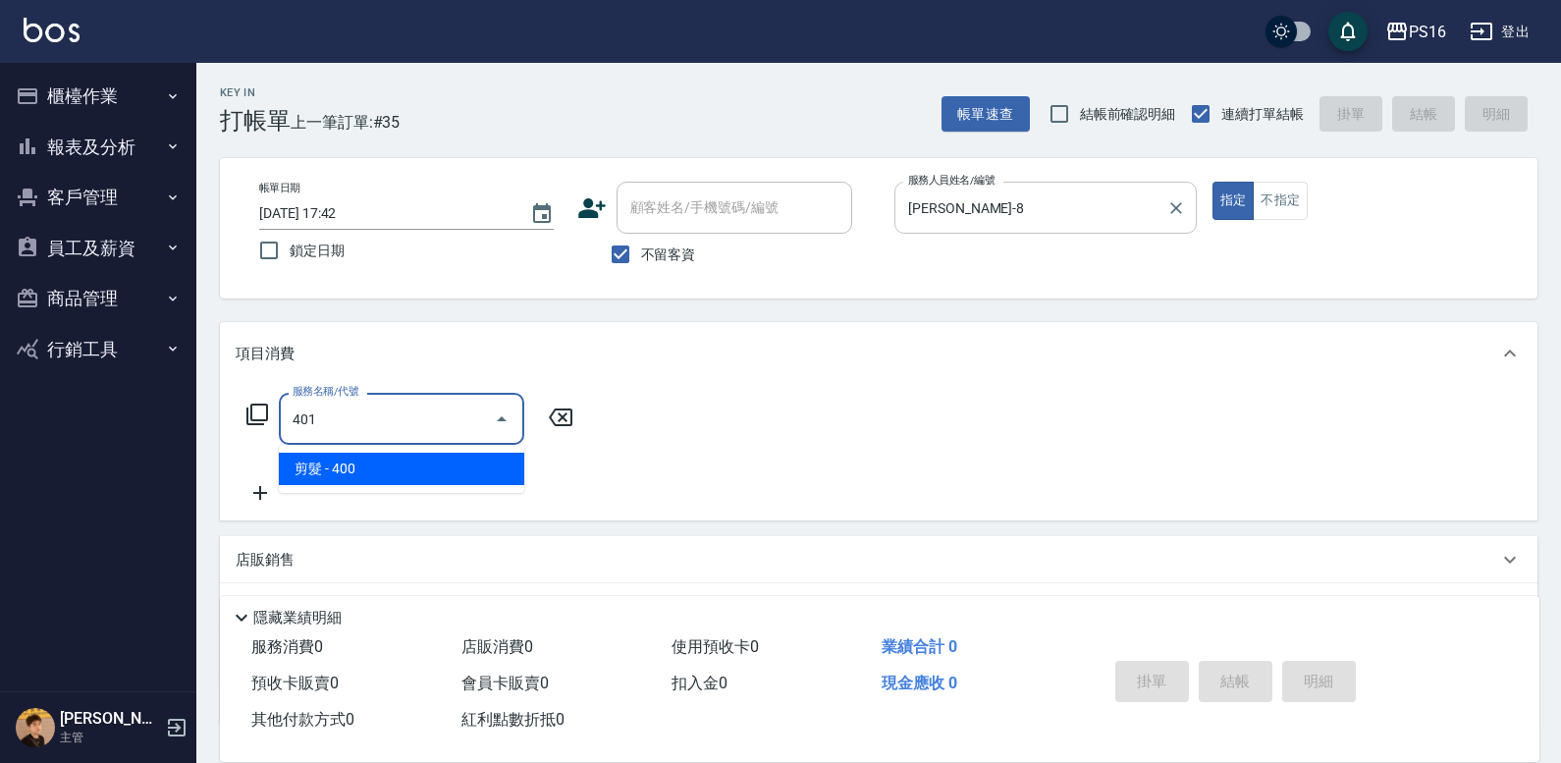
type input "剪髮(401)"
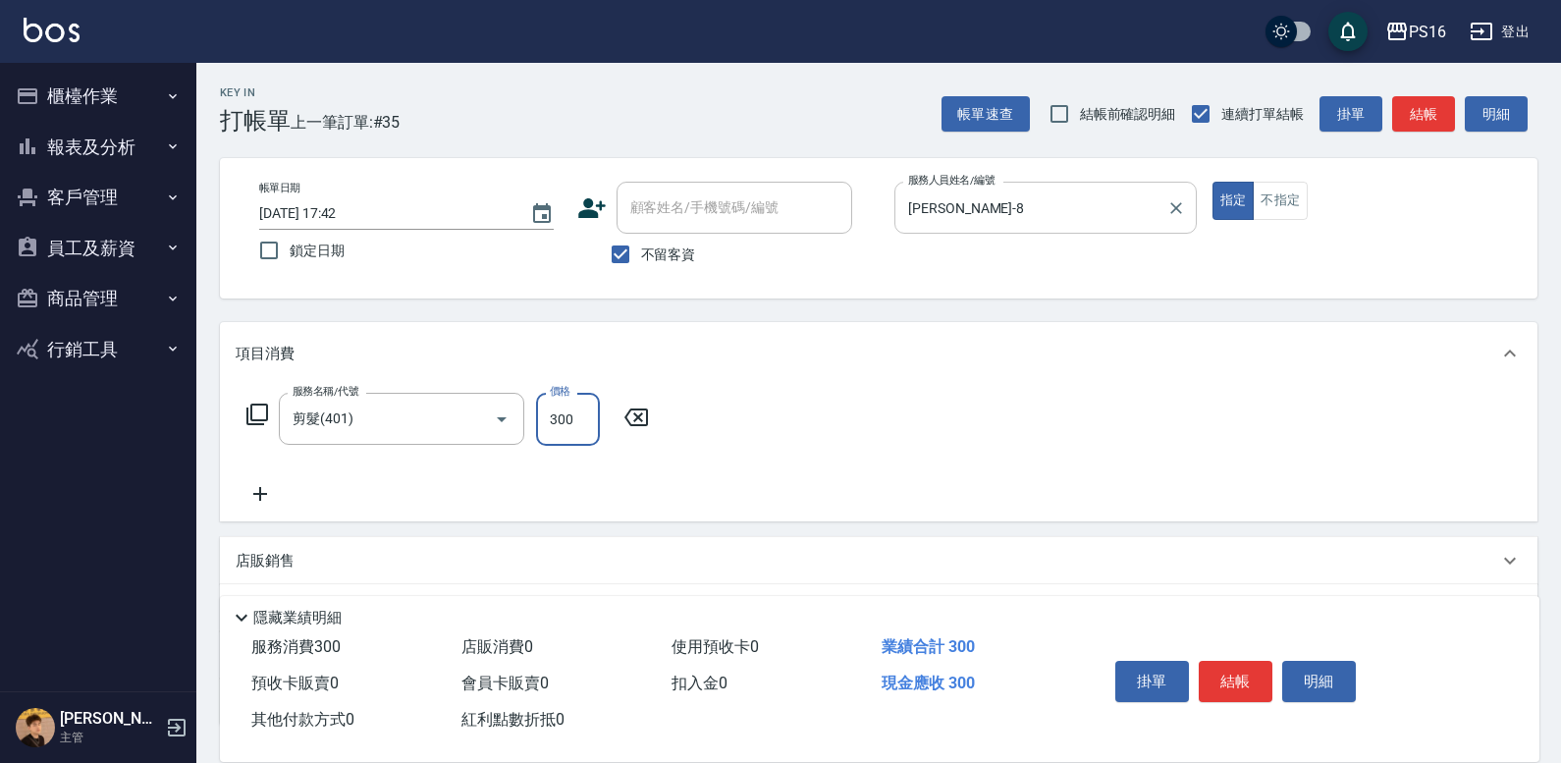
type input "300"
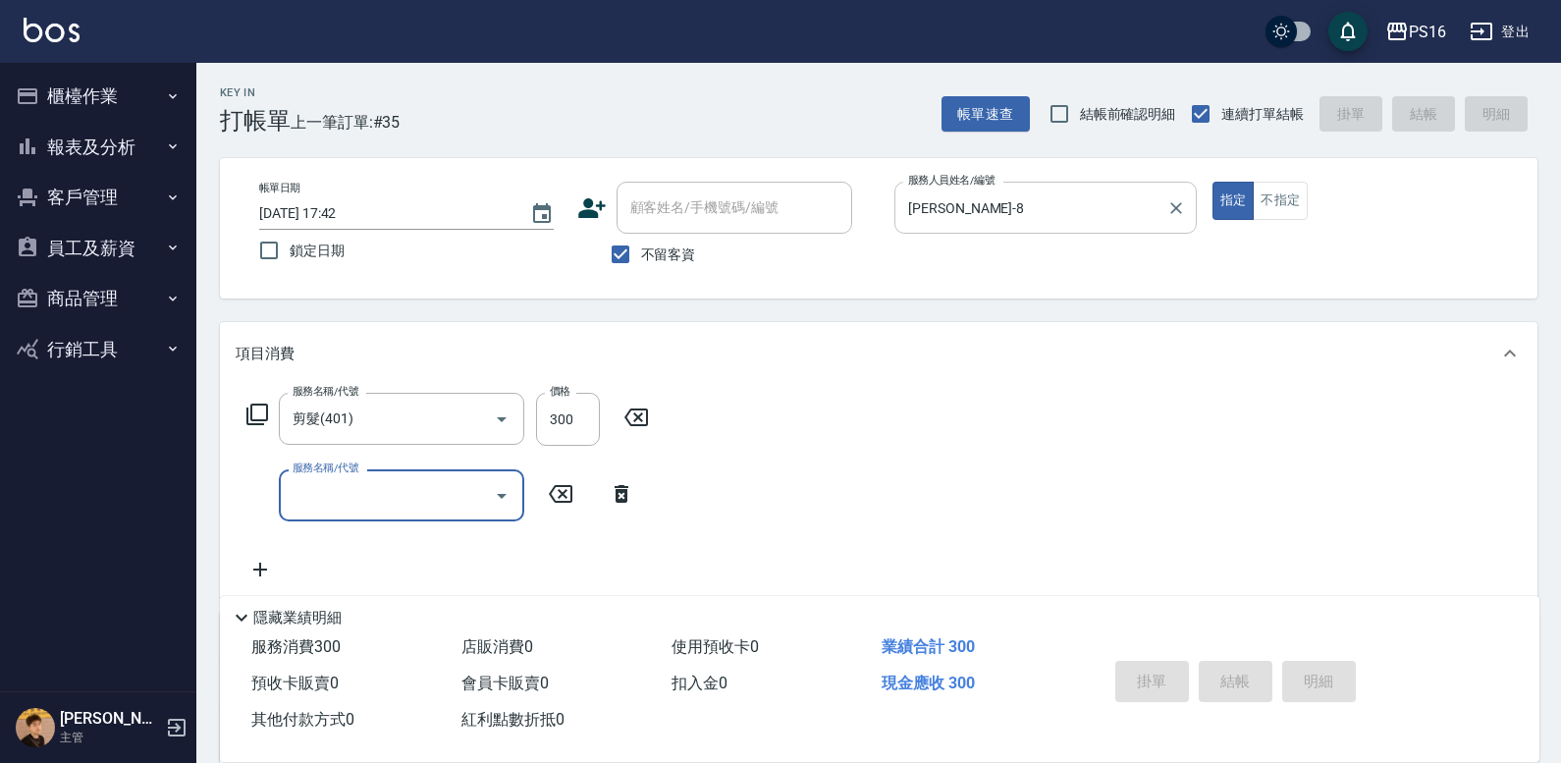
type input "2025/10/06 17:56"
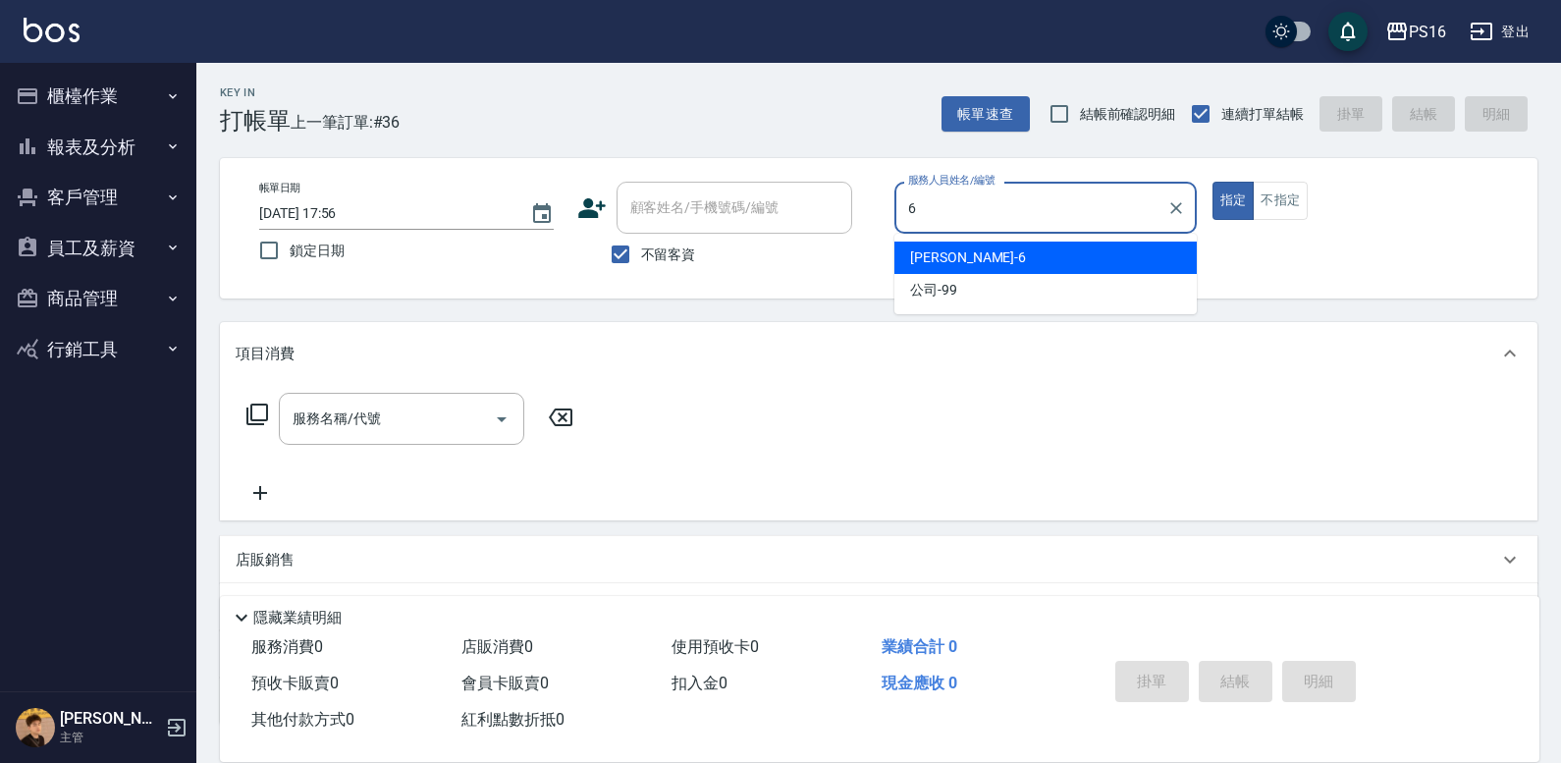
type input "吳俊樺-6"
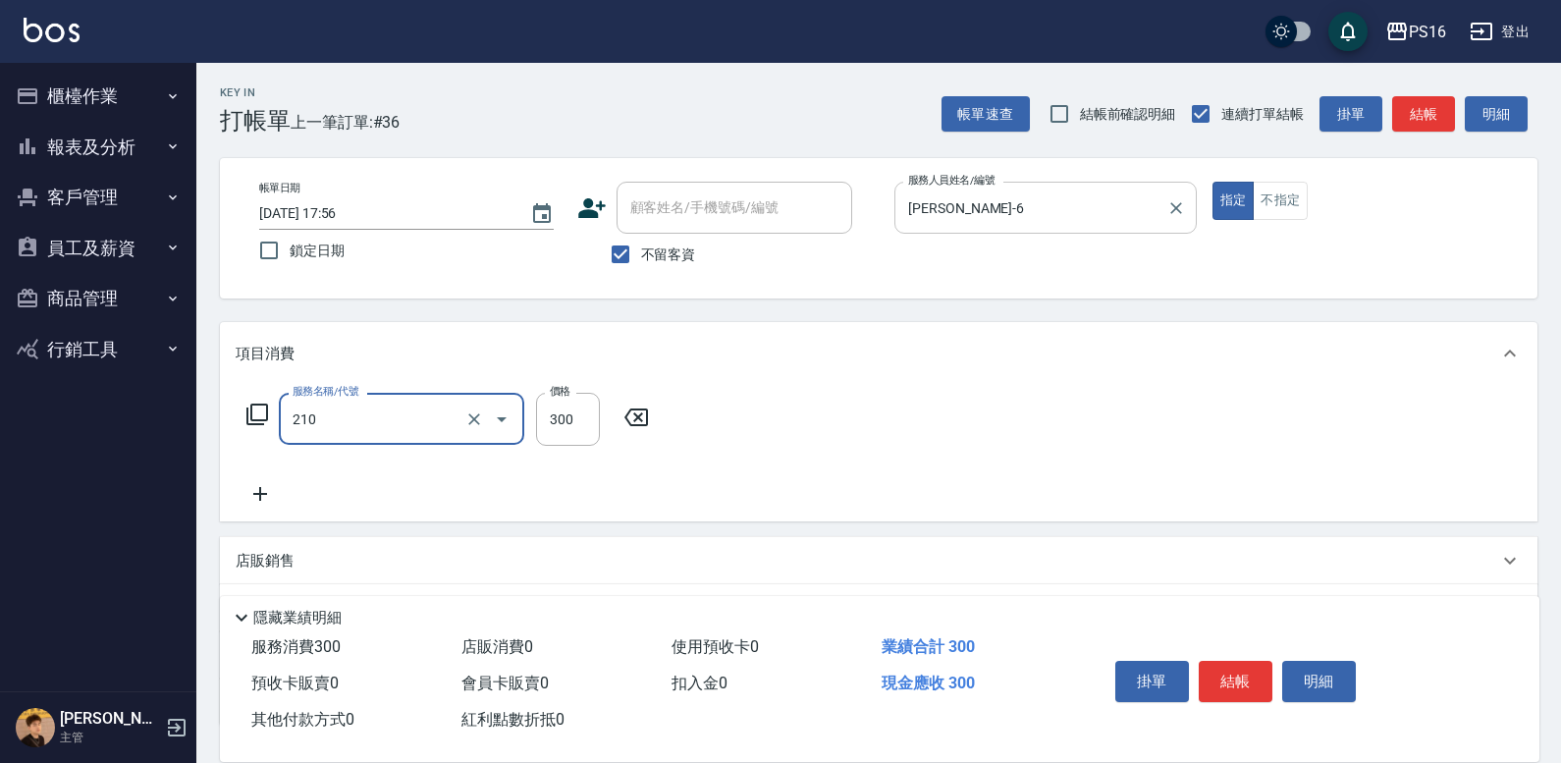
type input "歐娜洗髮精(210)"
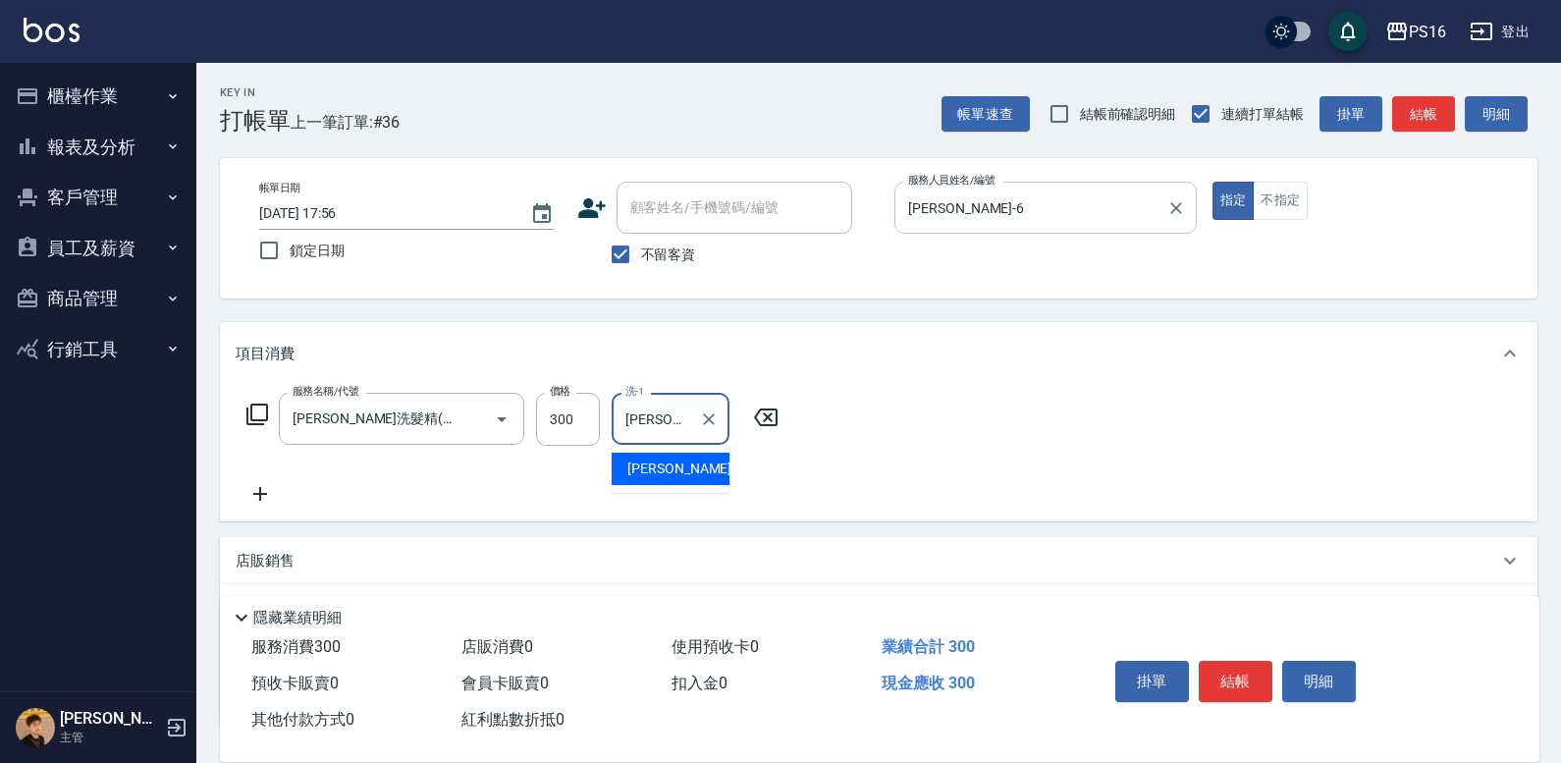
type input "吳梅倩-28"
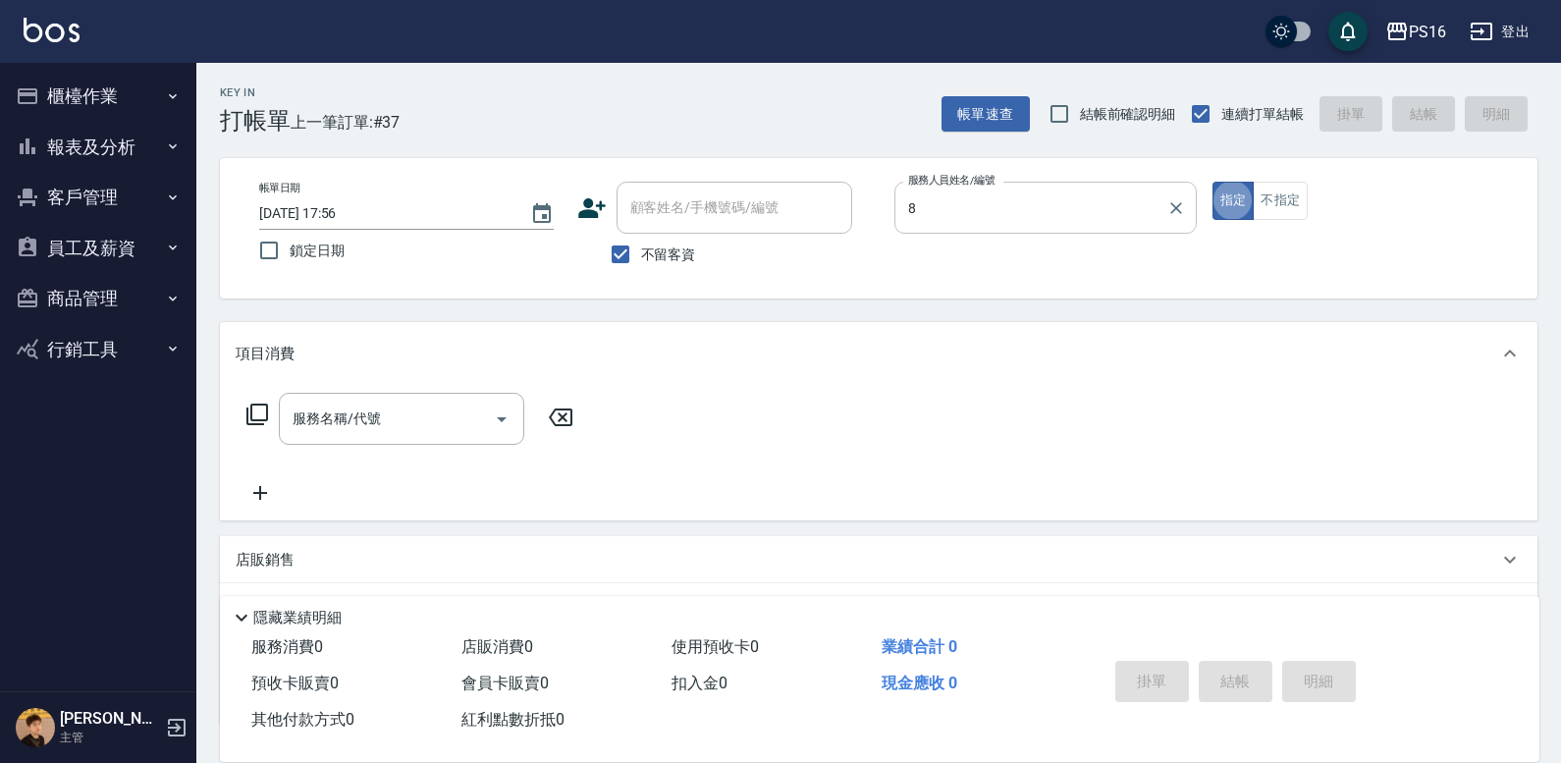
type input "簡君文-8"
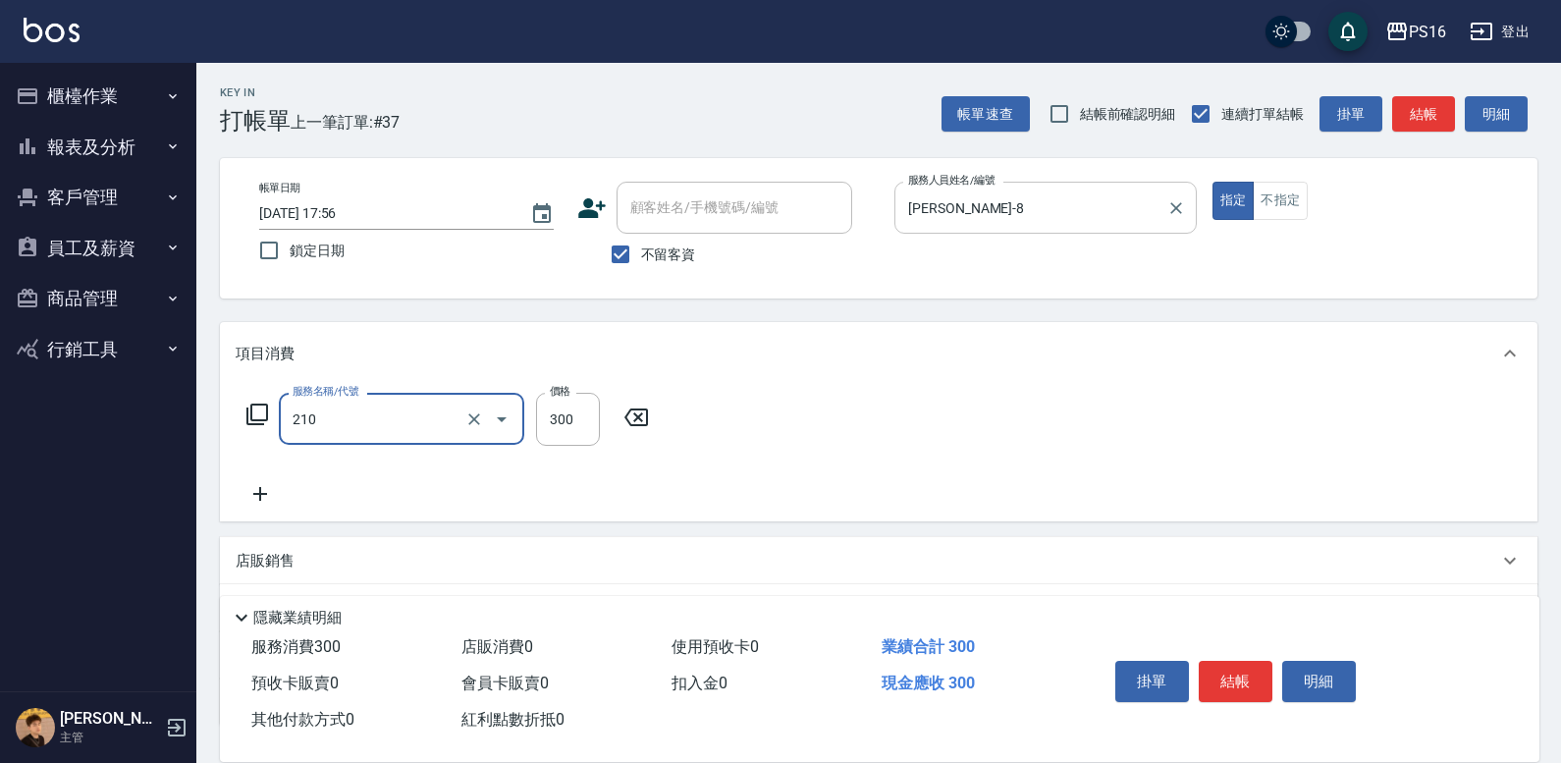
type input "歐娜洗髮精(210)"
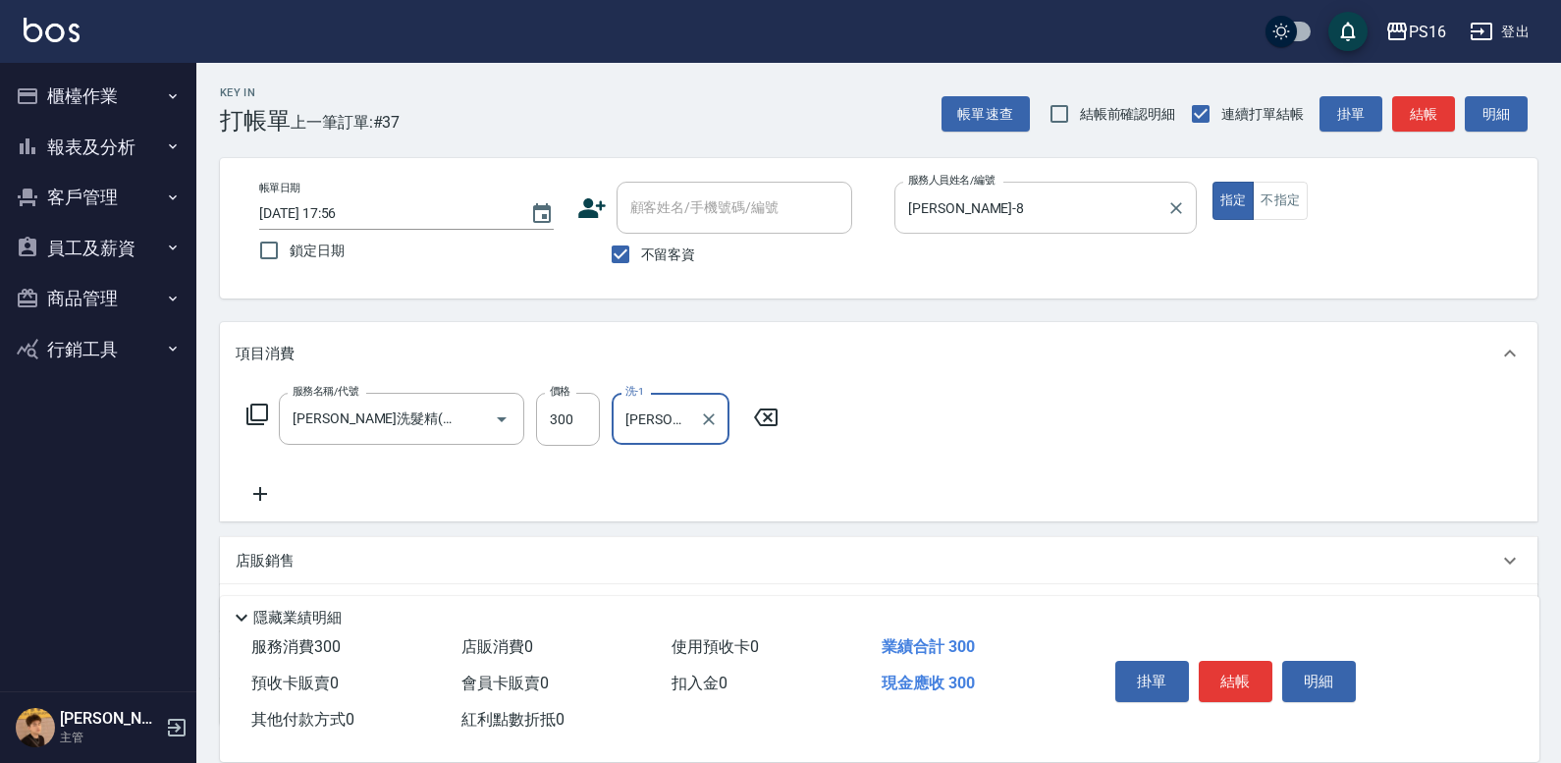
type input "林裕芳-21"
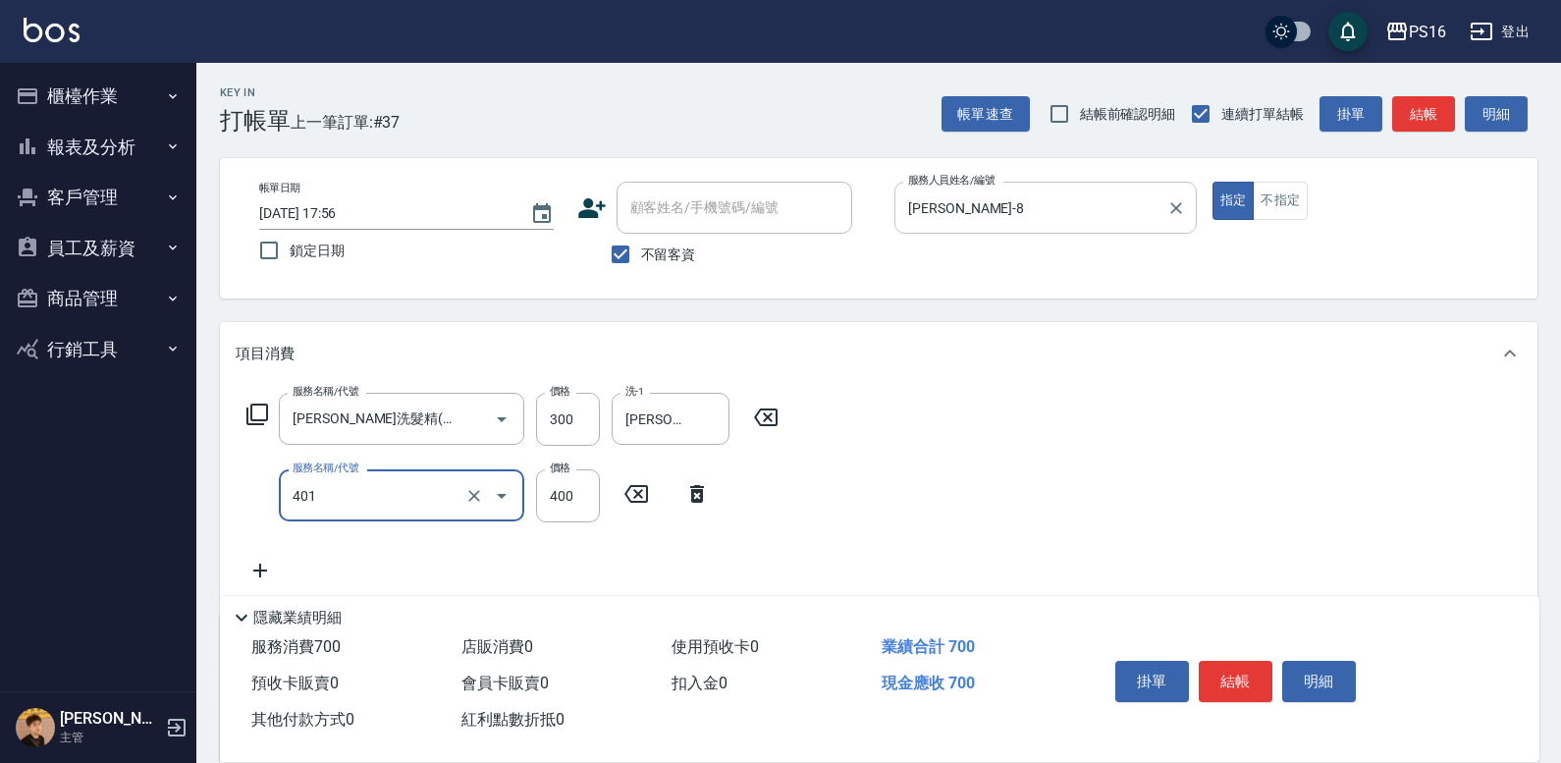
type input "剪髮(401)"
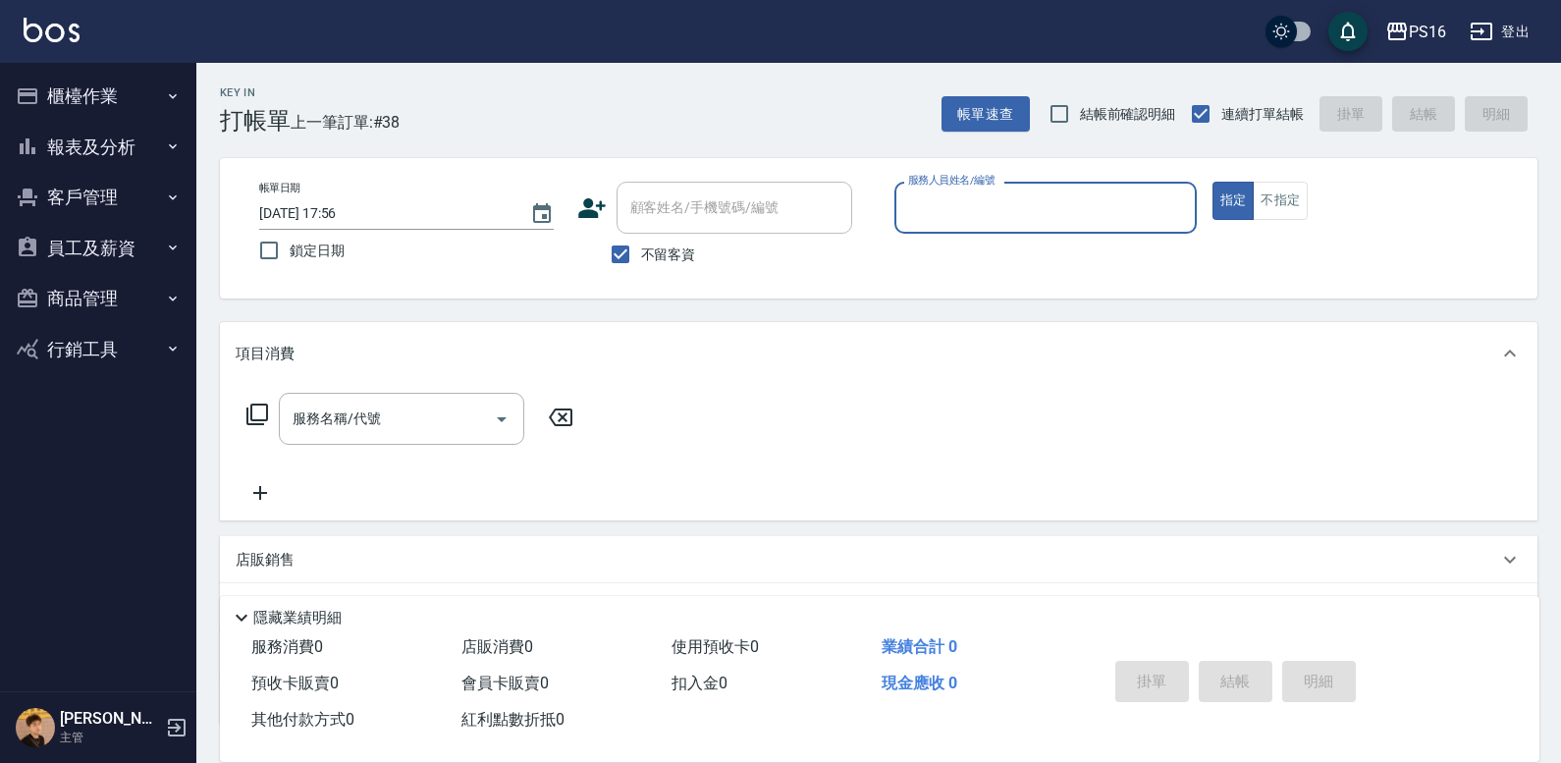
click at [152, 143] on button "報表及分析" at bounding box center [98, 147] width 181 height 51
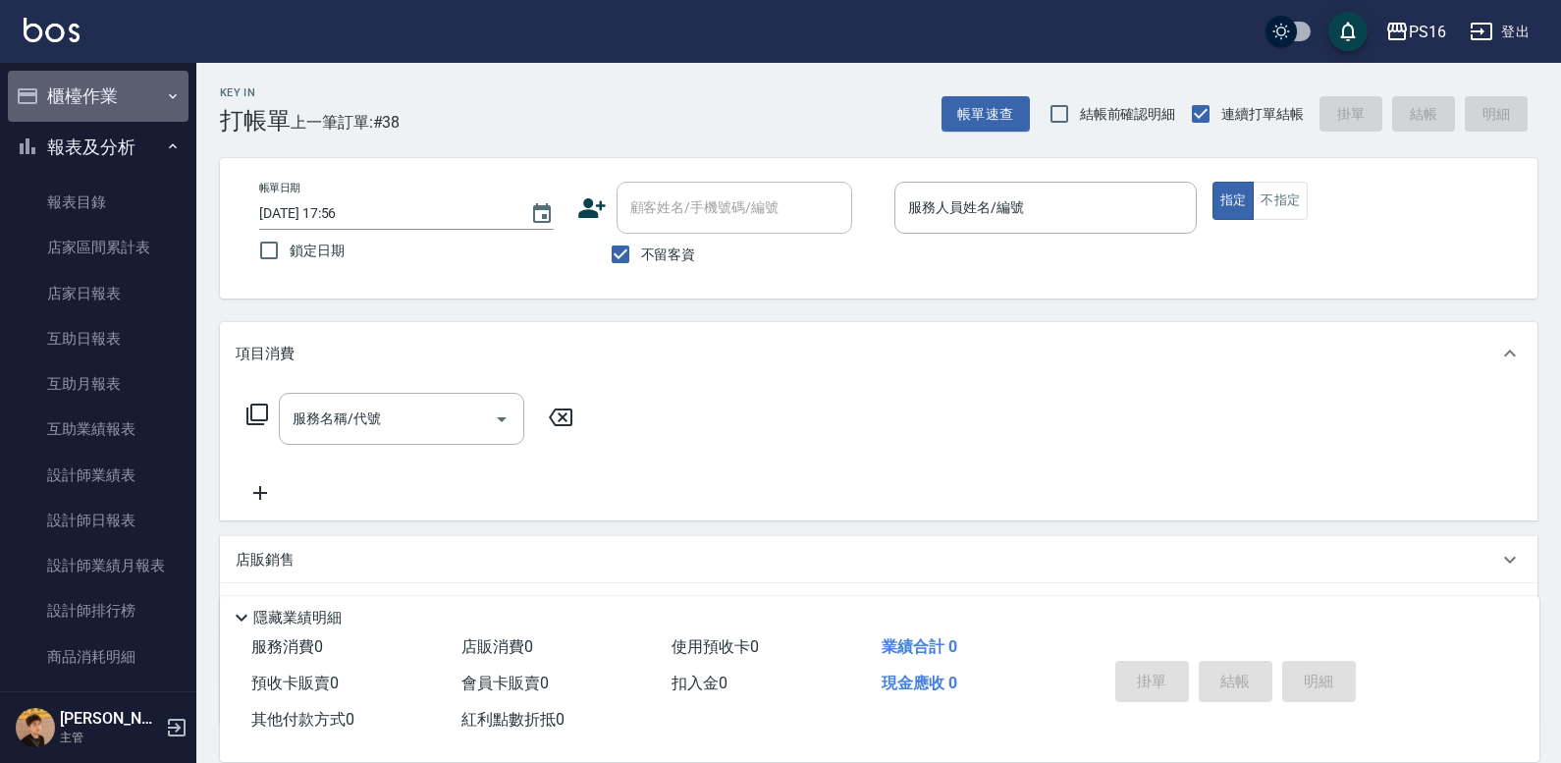
click at [134, 112] on button "櫃檯作業" at bounding box center [98, 96] width 181 height 51
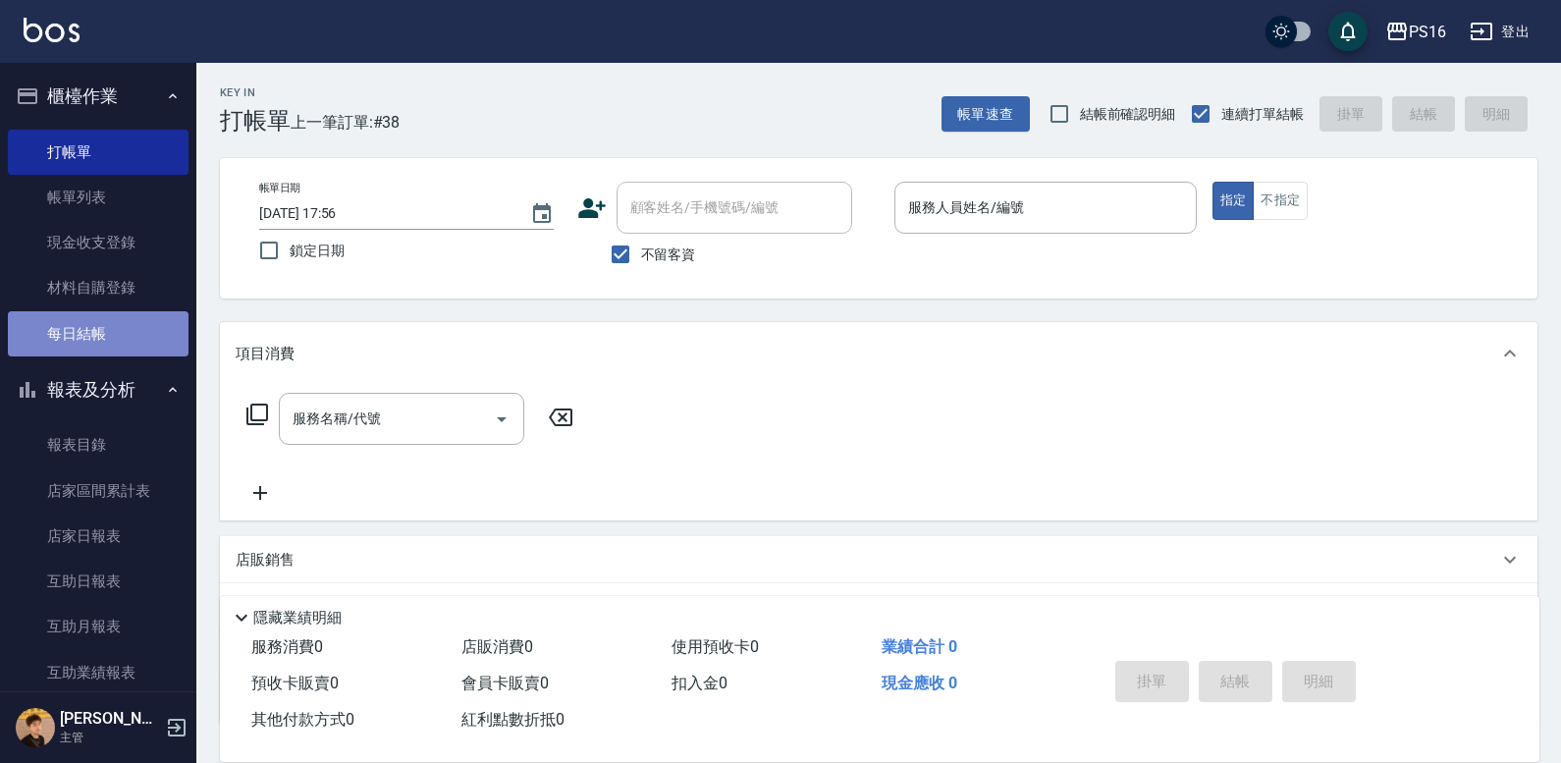
click at [140, 333] on link "每日結帳" at bounding box center [98, 333] width 181 height 45
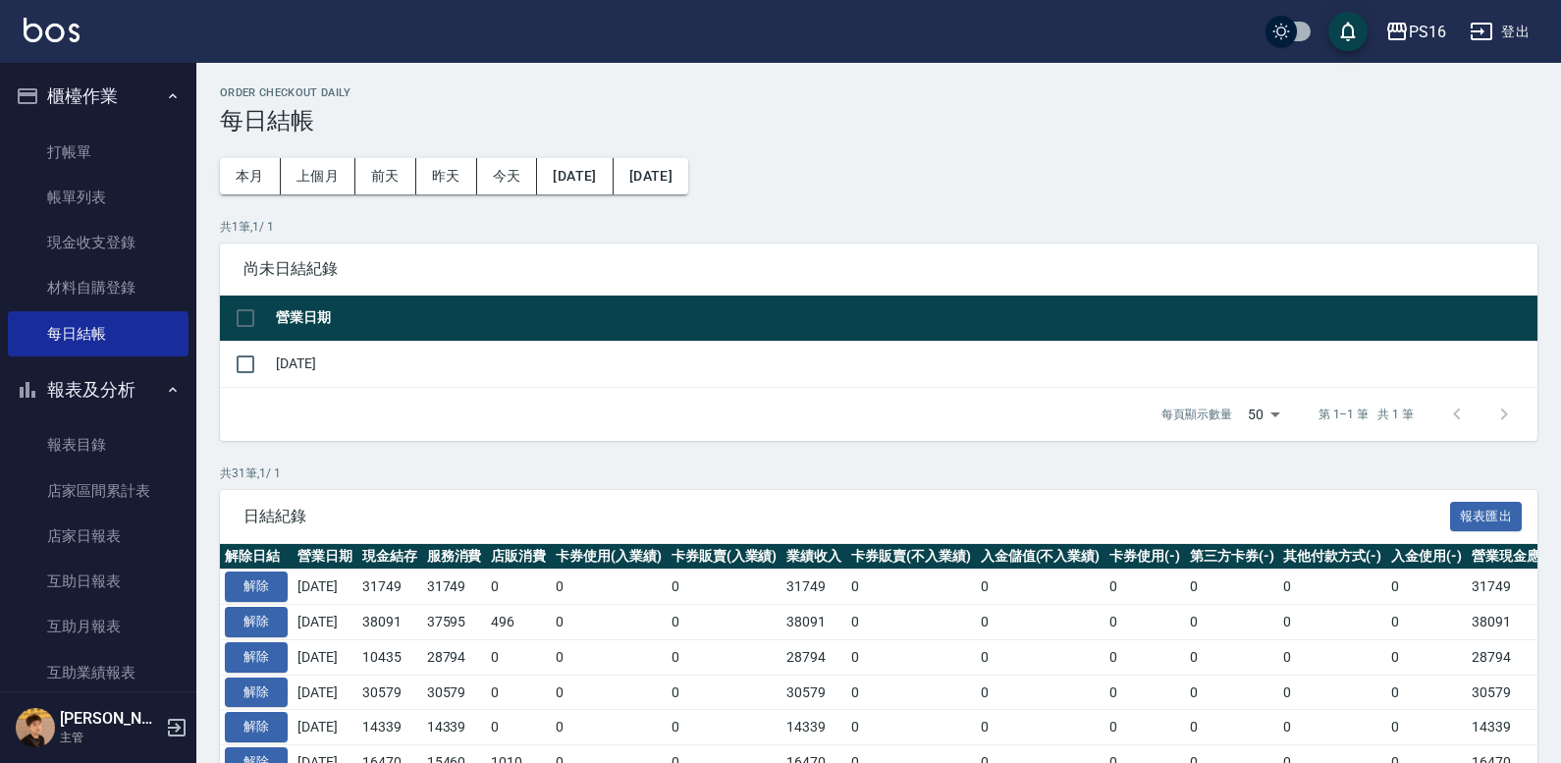
drag, startPoint x: 240, startPoint y: 369, endPoint x: 306, endPoint y: 397, distance: 72.2
click at [243, 366] on input "checkbox" at bounding box center [245, 364] width 41 height 41
checkbox input "true"
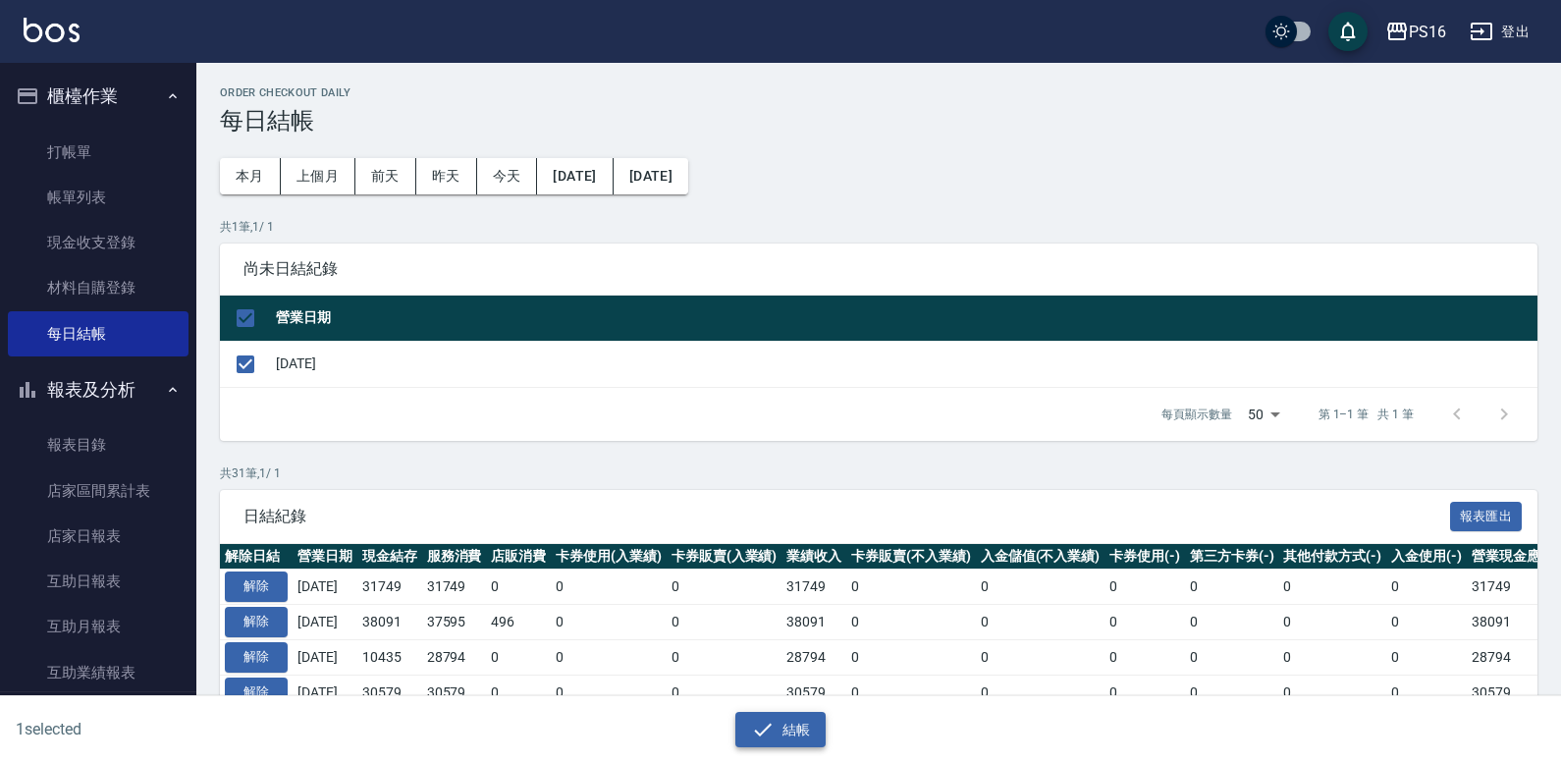
click at [781, 721] on button "結帳" at bounding box center [781, 730] width 91 height 36
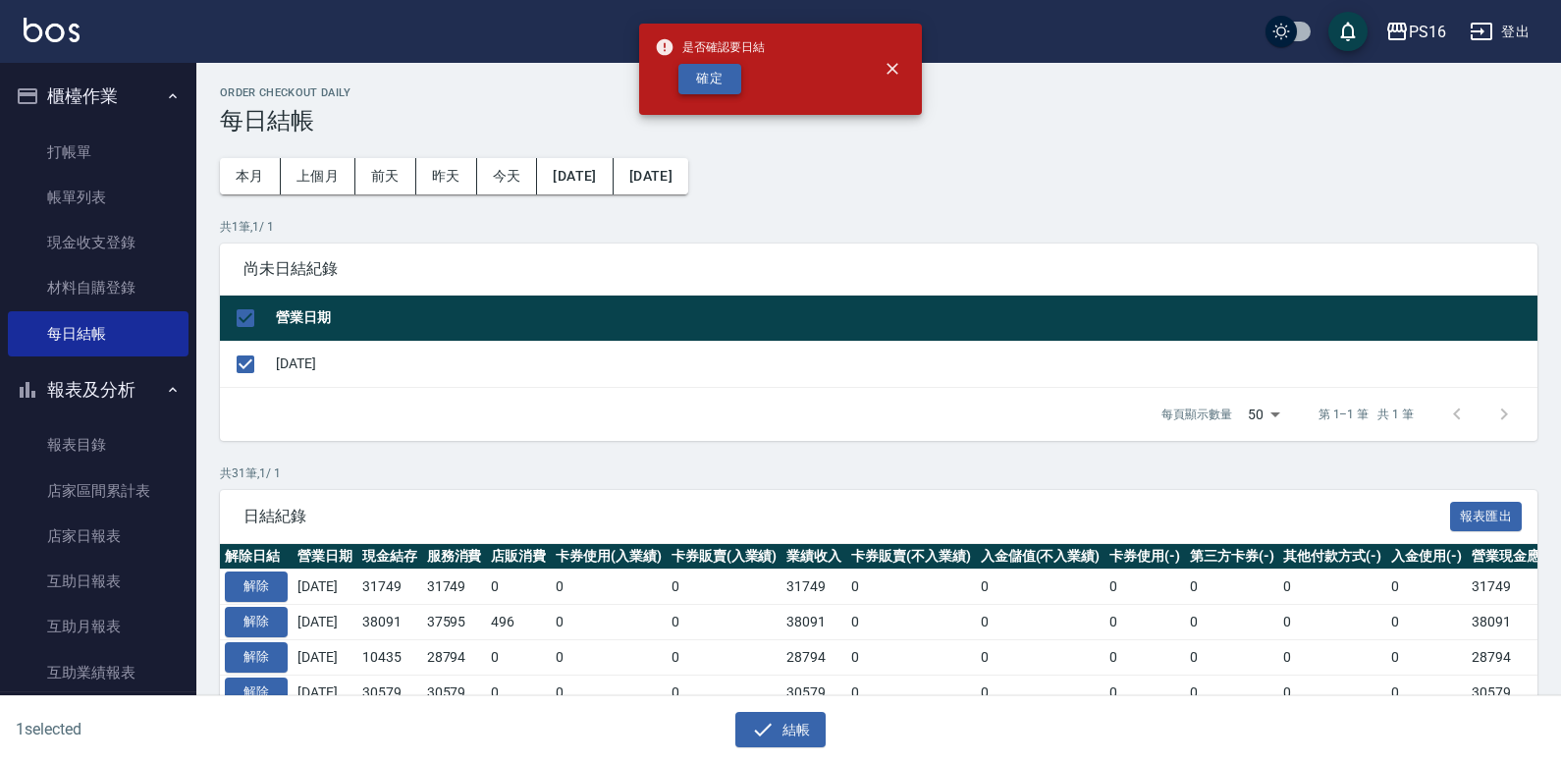
click at [722, 90] on button "確定" at bounding box center [710, 79] width 63 height 30
checkbox input "false"
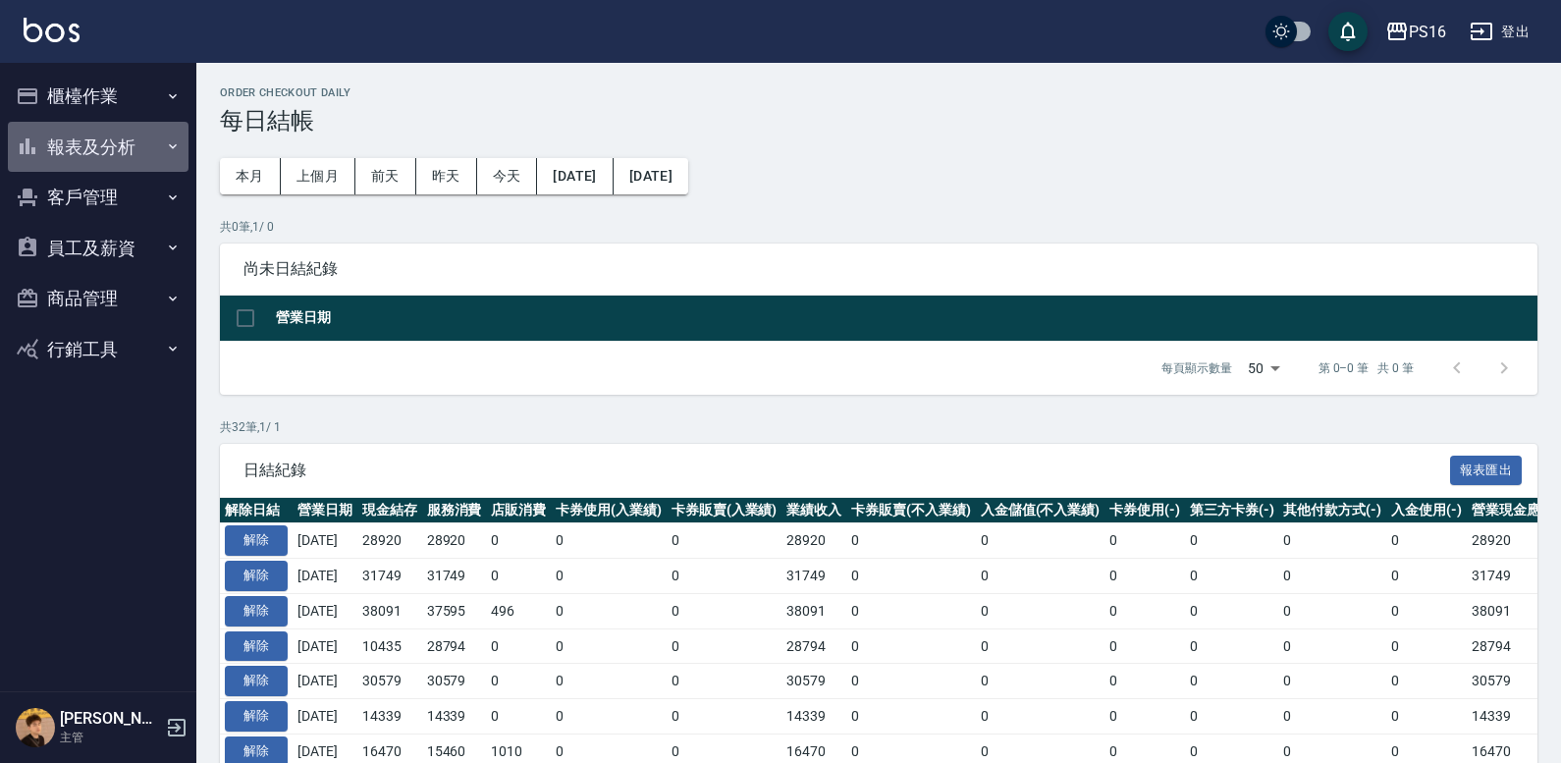
click at [108, 145] on button "報表及分析" at bounding box center [98, 147] width 181 height 51
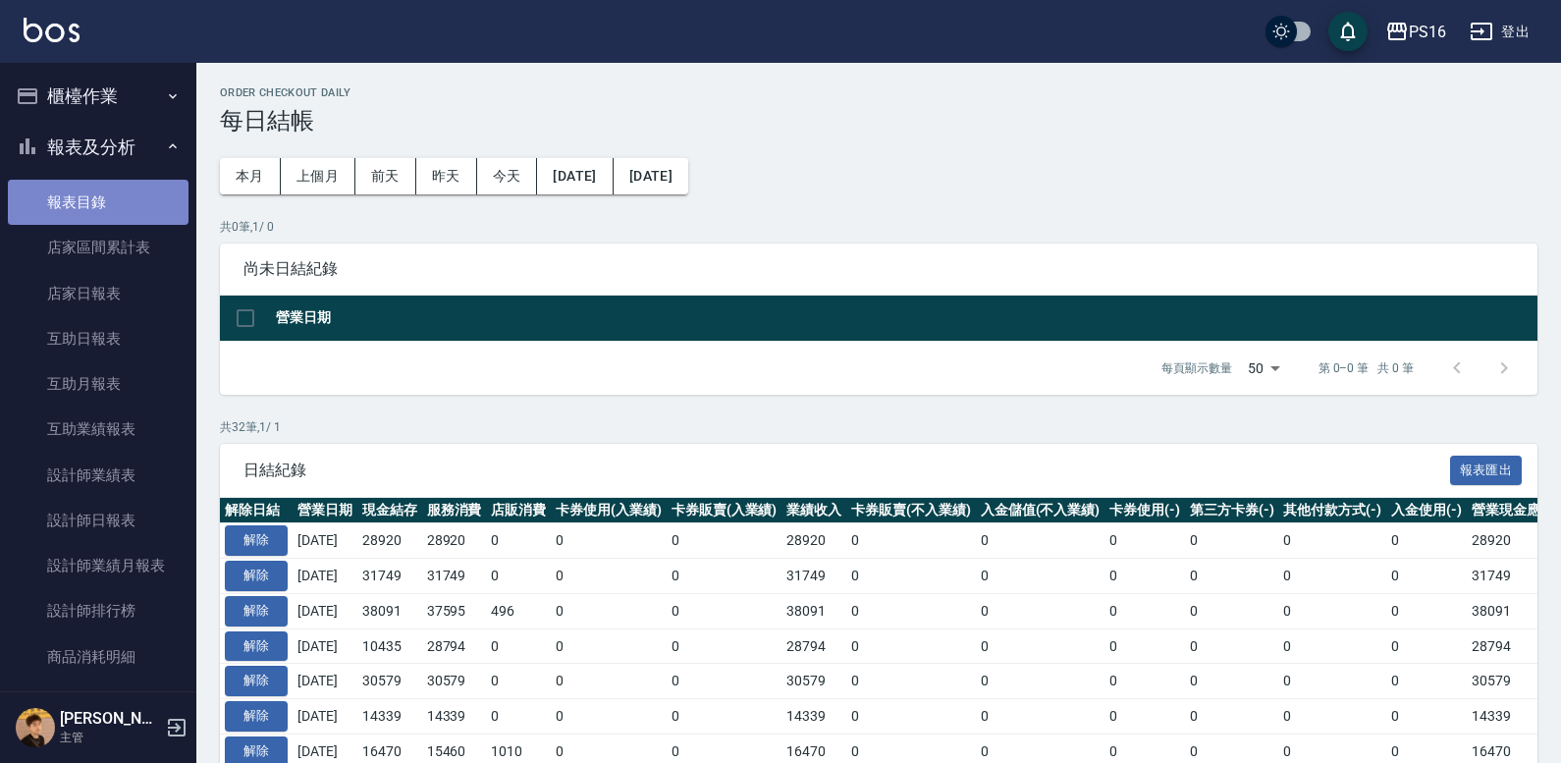
click at [141, 204] on link "報表目錄" at bounding box center [98, 202] width 181 height 45
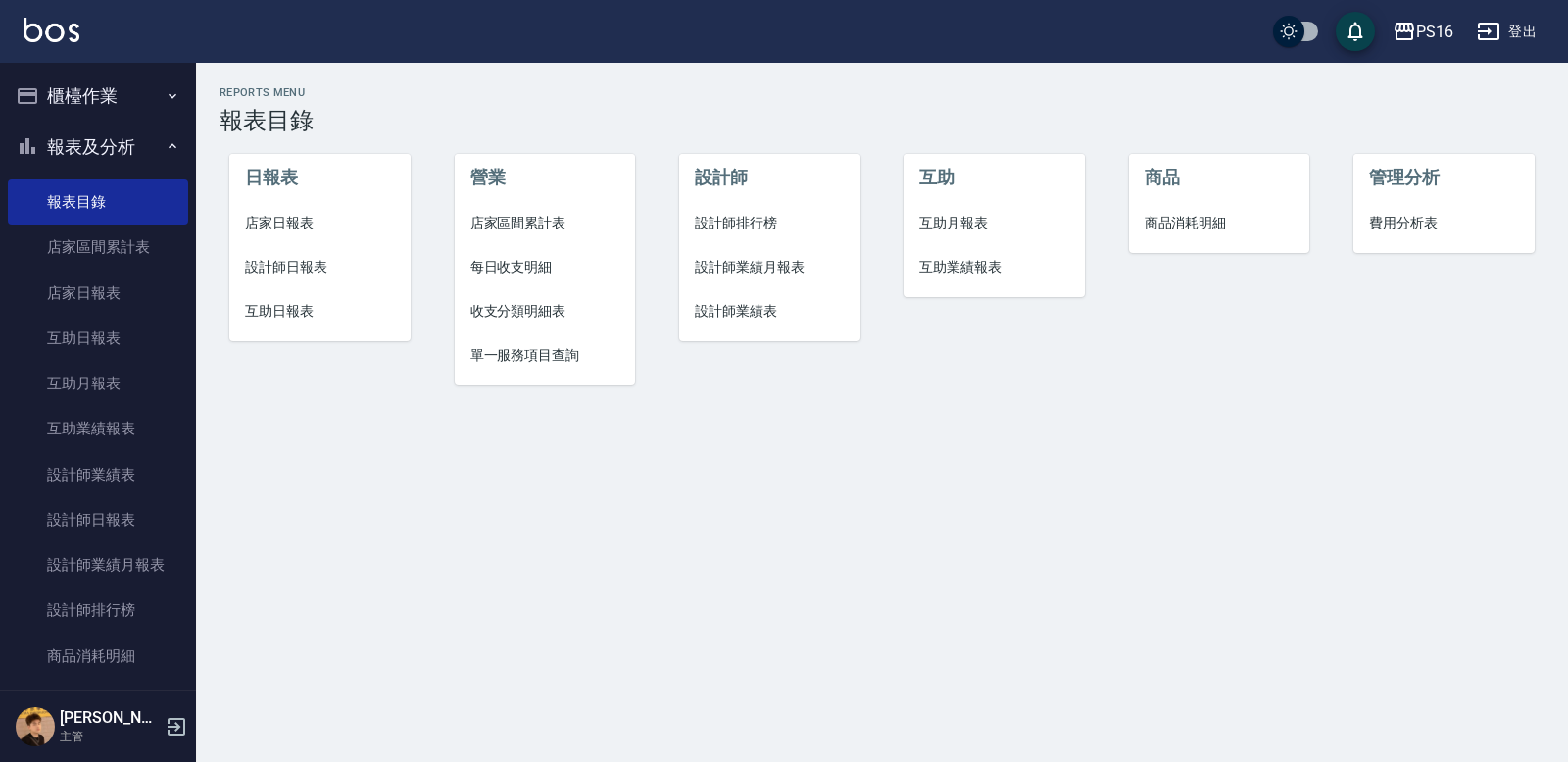
click at [299, 216] on span "店家日報表" at bounding box center [320, 223] width 150 height 21
click at [316, 260] on span "設計師日報表" at bounding box center [320, 267] width 150 height 21
click at [307, 308] on span "互助日報表" at bounding box center [320, 311] width 150 height 21
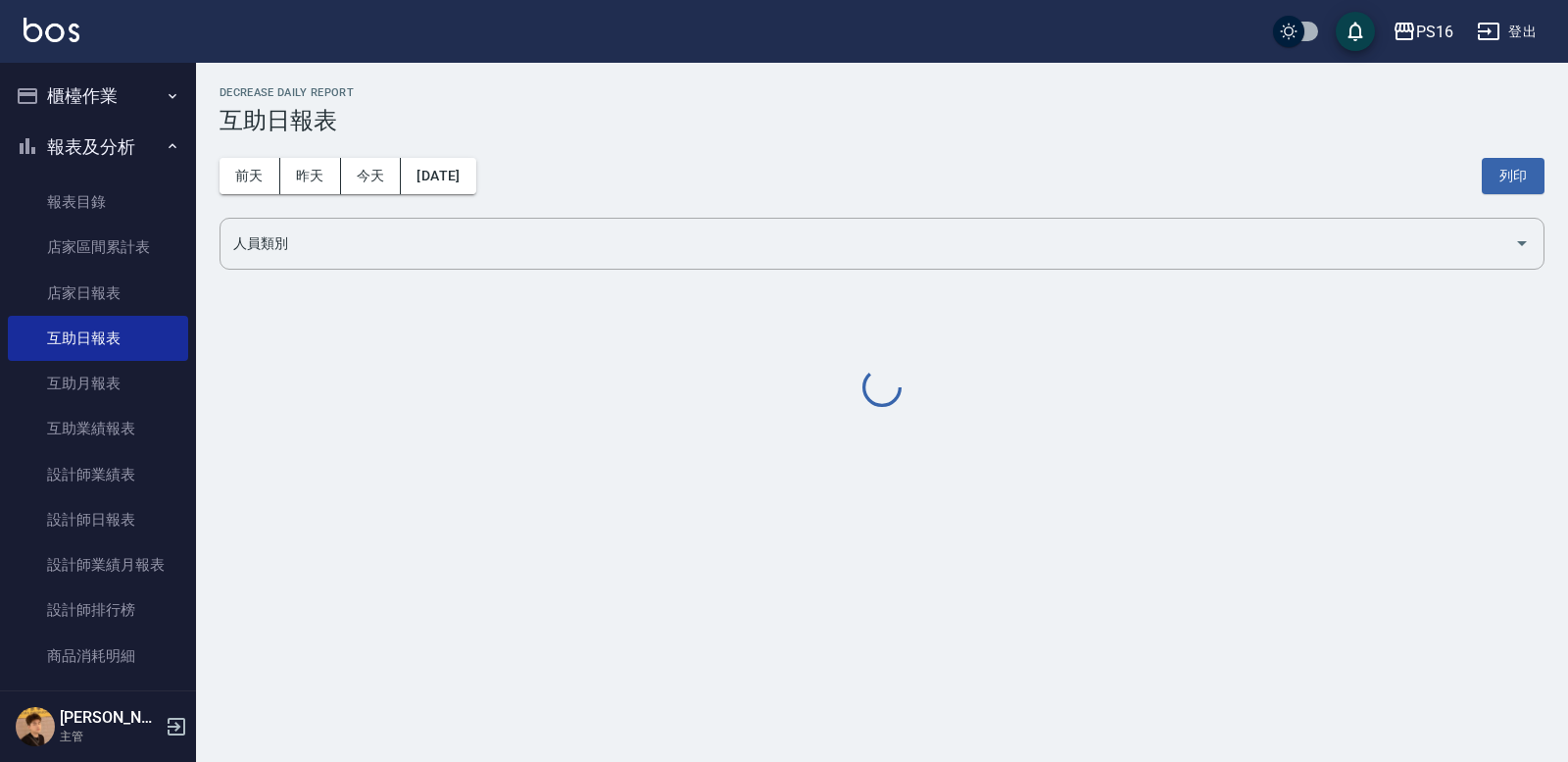
click at [381, 215] on div "前天 昨天 今天 2025/10/06 列印" at bounding box center [882, 176] width 1325 height 83
click at [397, 245] on input "人員類別" at bounding box center [867, 244] width 1279 height 34
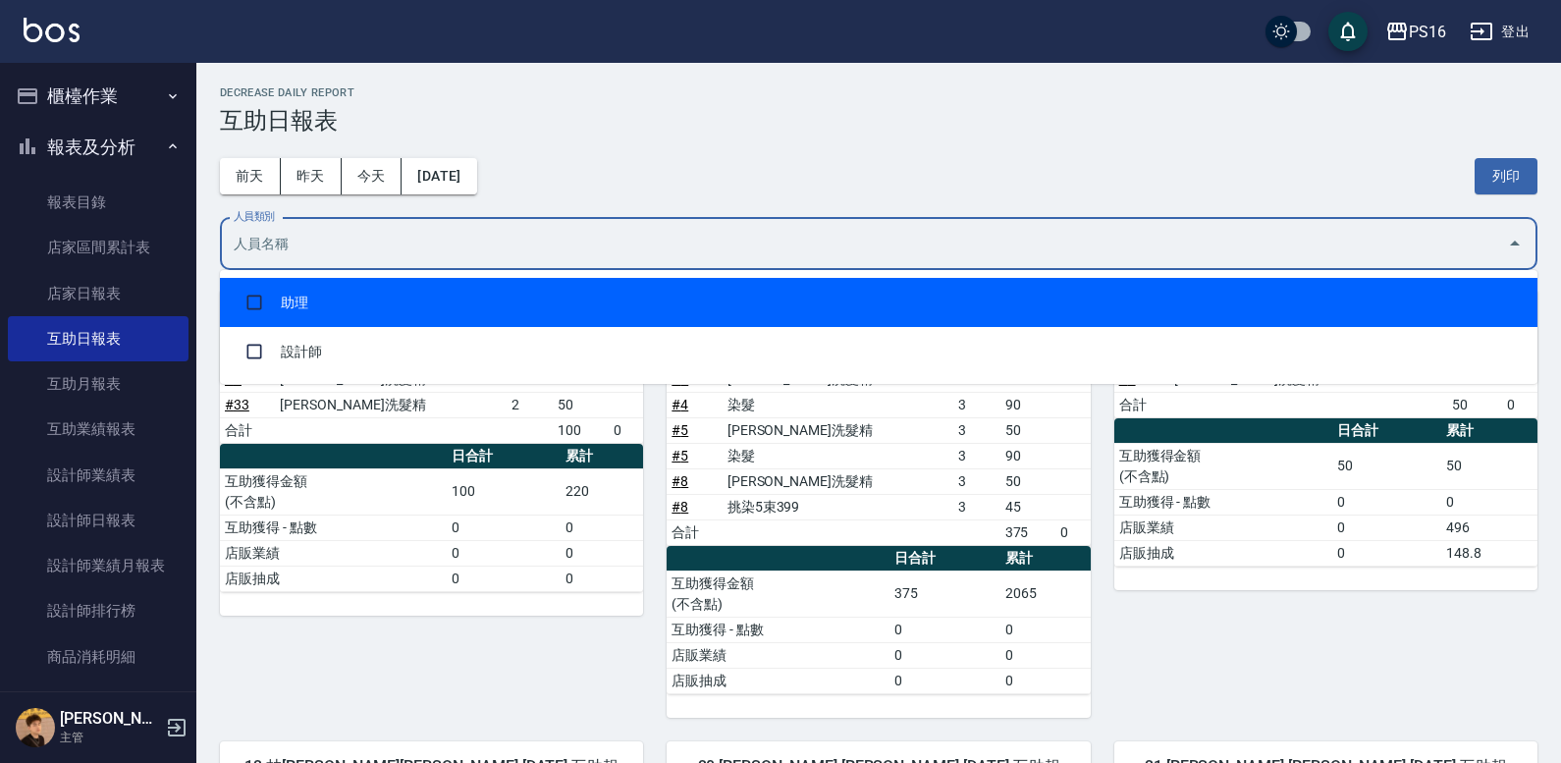
click at [404, 293] on li "助理" at bounding box center [879, 302] width 1318 height 49
click at [732, 161] on div "前天 昨天 今天 2025/10/06 列印" at bounding box center [884, 176] width 1328 height 83
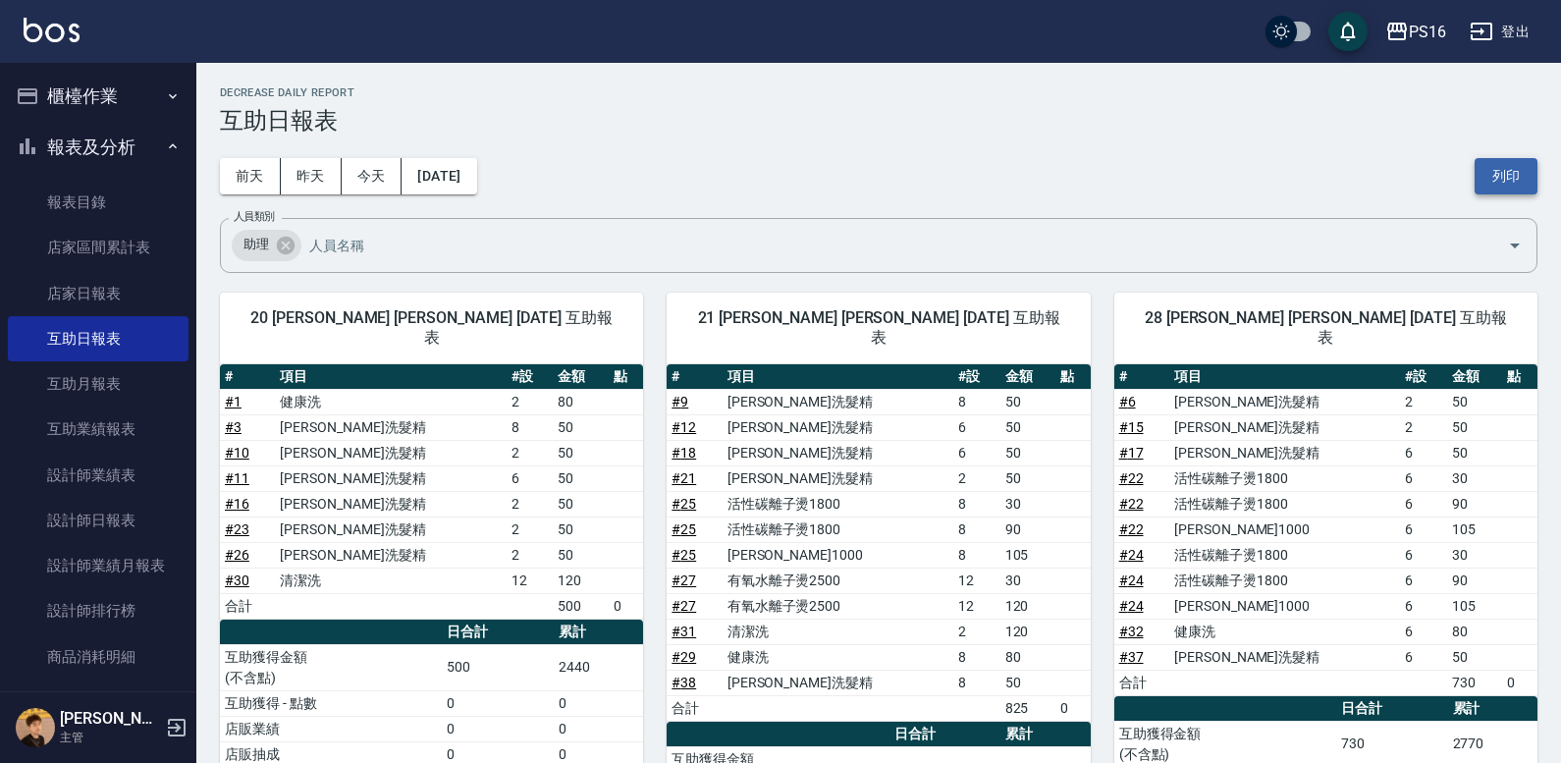
click at [1524, 158] on button "列印" at bounding box center [1506, 176] width 63 height 36
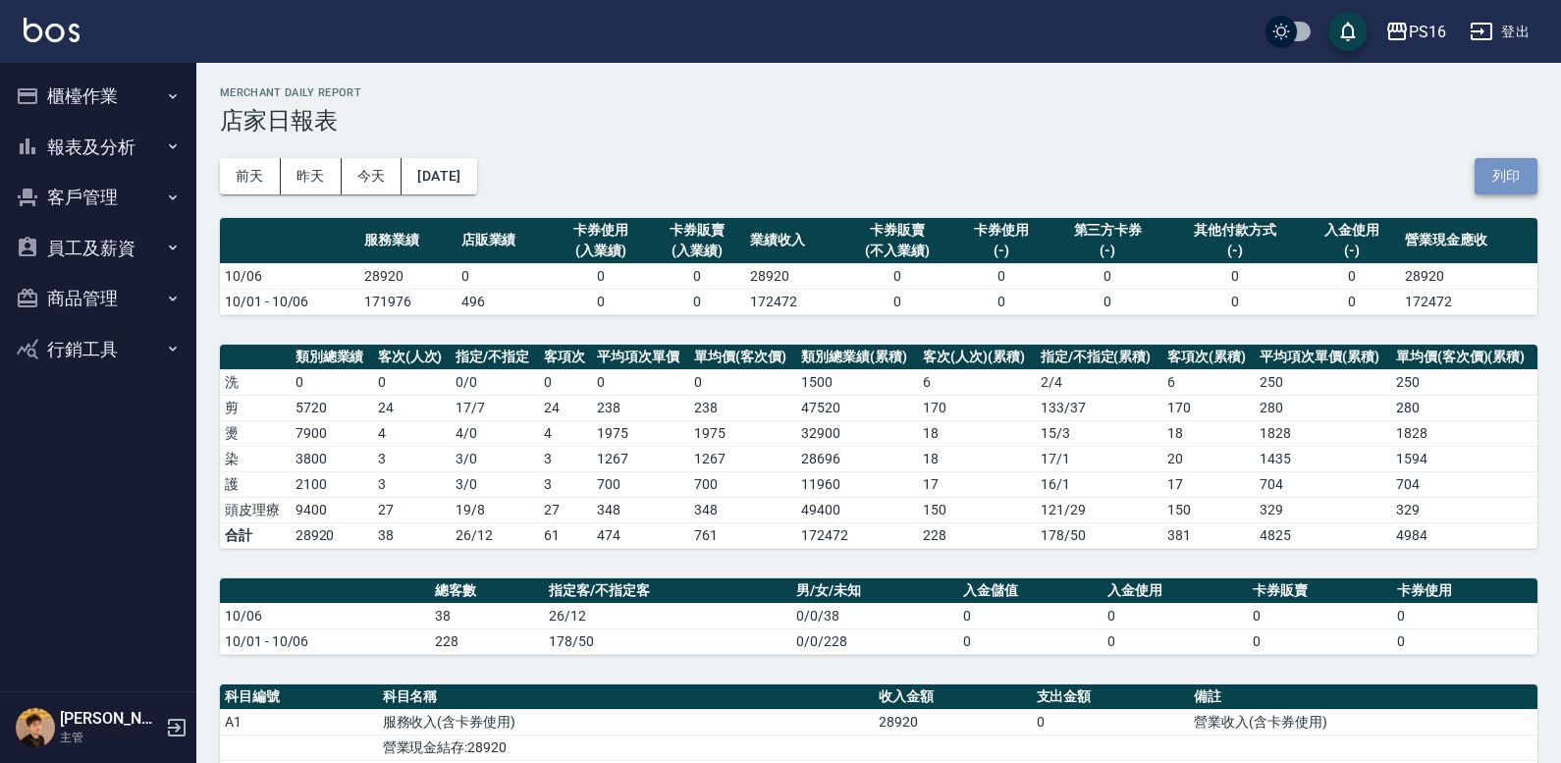
click at [1494, 174] on button "列印" at bounding box center [1506, 176] width 63 height 36
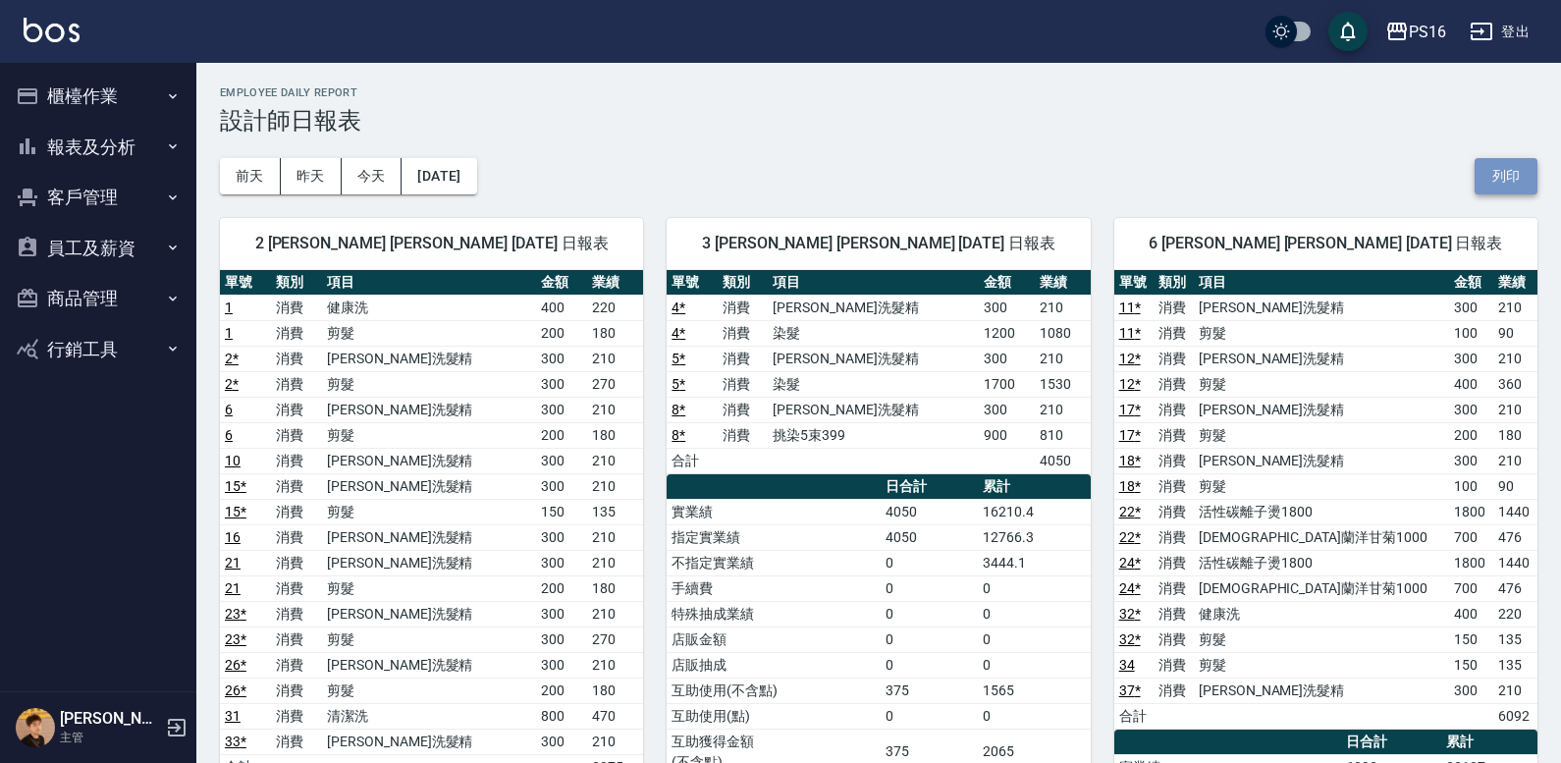
click at [1507, 186] on button "列印" at bounding box center [1506, 176] width 63 height 36
